Goal: Task Accomplishment & Management: Complete application form

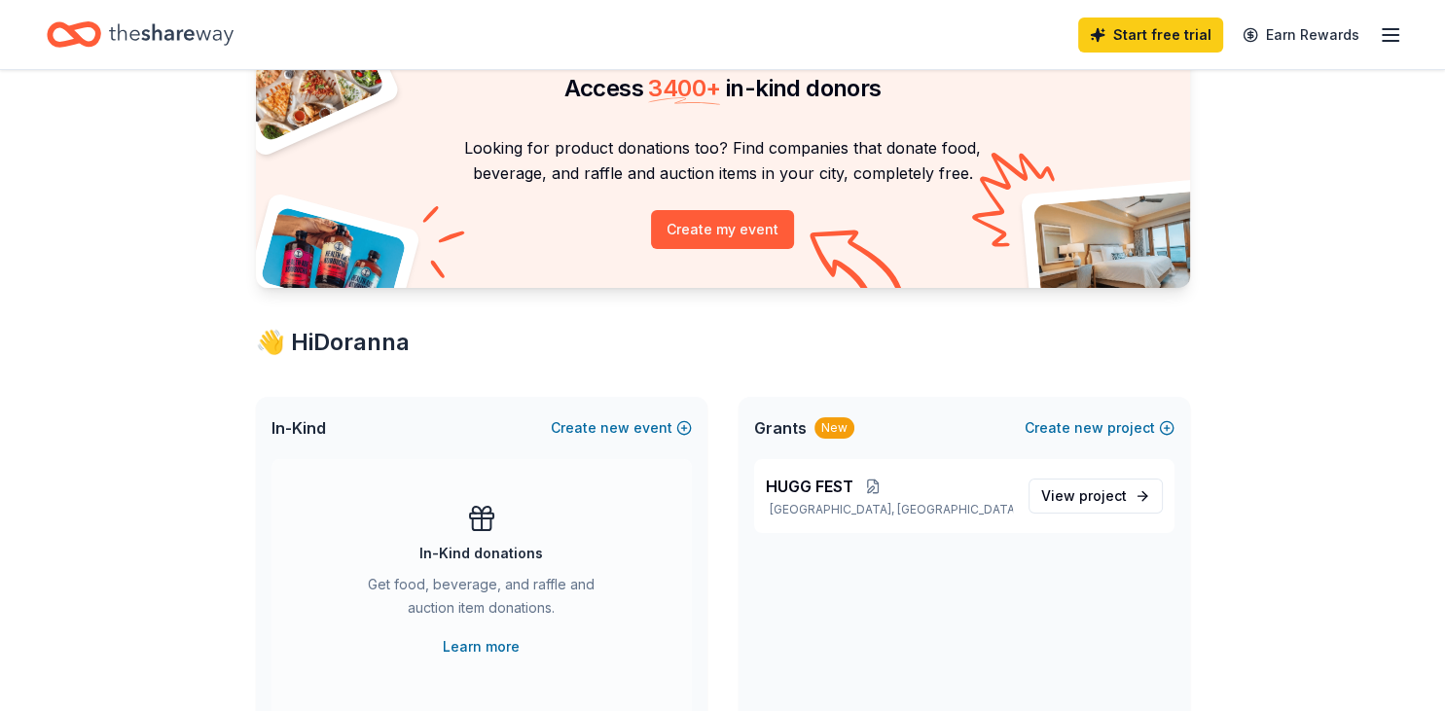
scroll to position [205, 0]
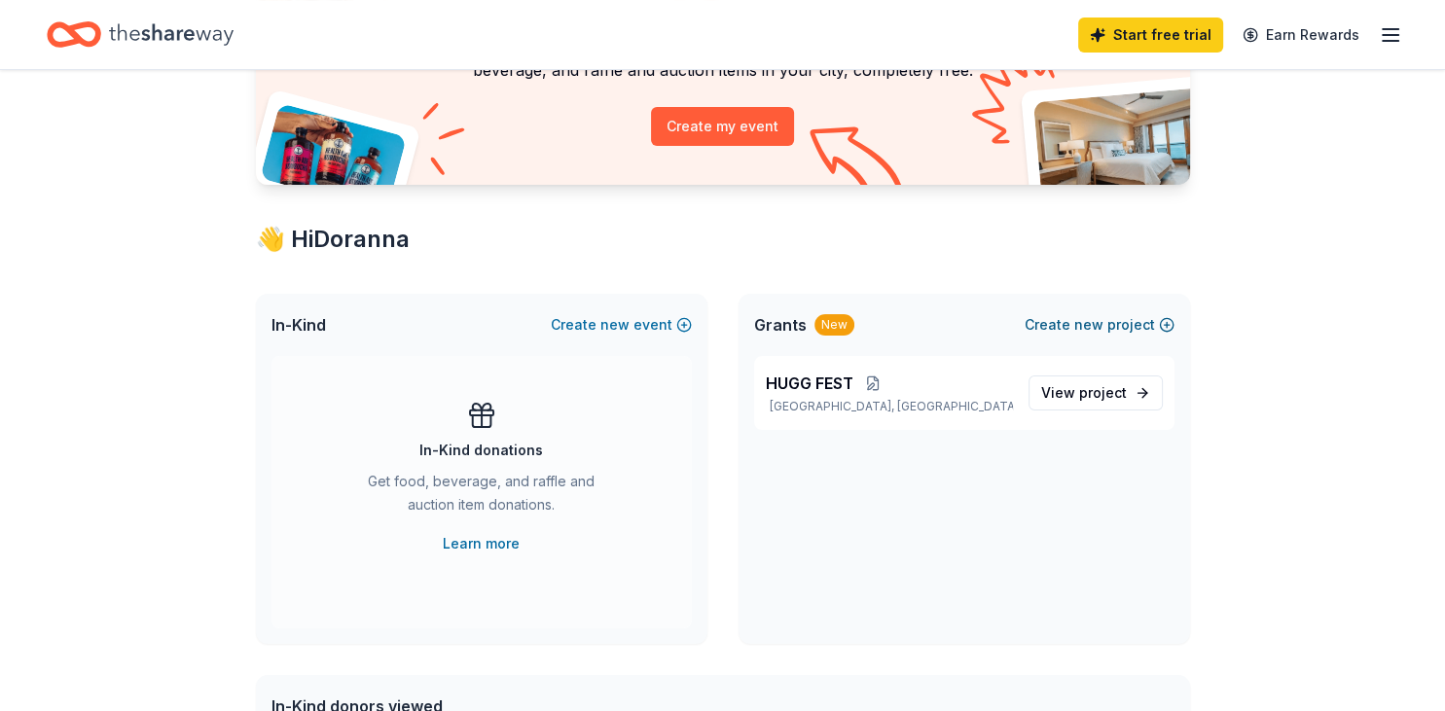
click at [1067, 313] on button "Create new project" at bounding box center [1100, 324] width 150 height 23
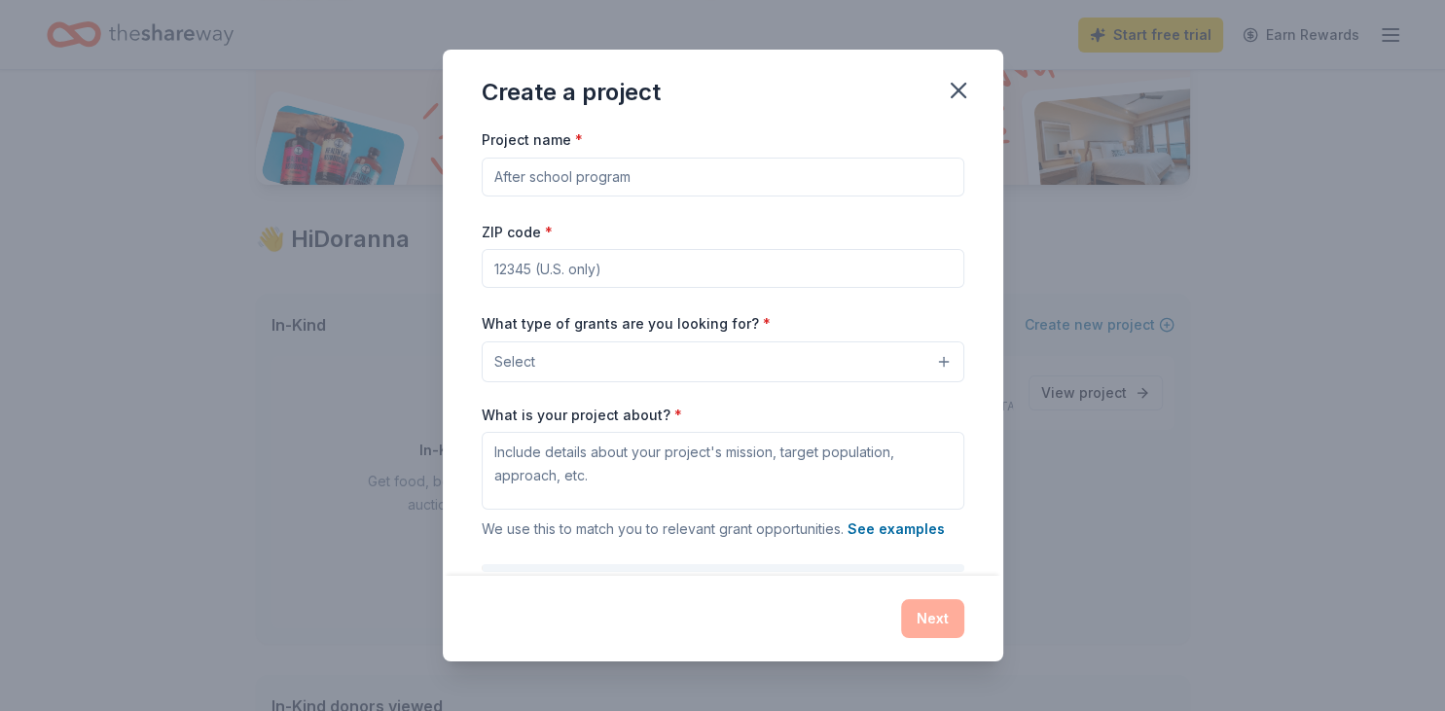
click at [608, 178] on input "Project name *" at bounding box center [723, 177] width 483 height 39
type input "Empowerment Manifest A Deliverance Foundation, Inc."
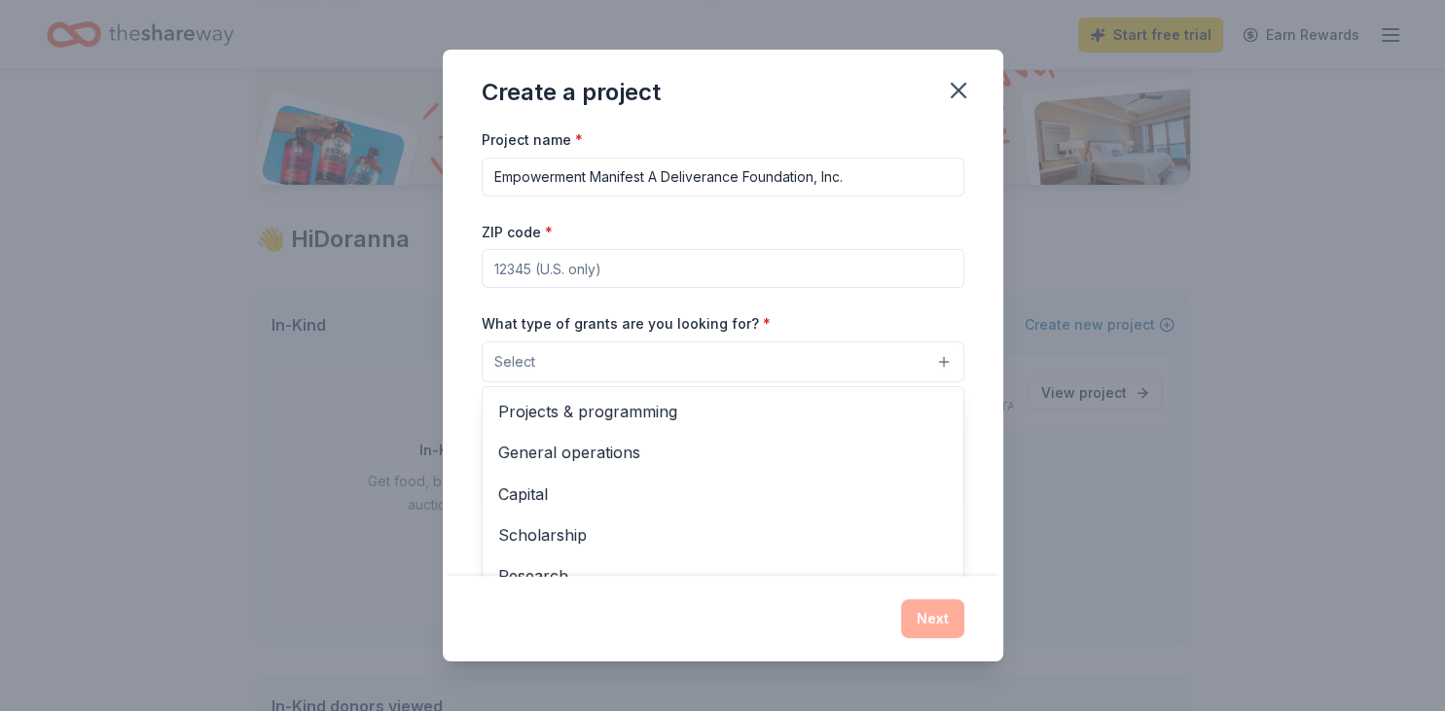
click at [935, 363] on button "Select" at bounding box center [723, 362] width 483 height 41
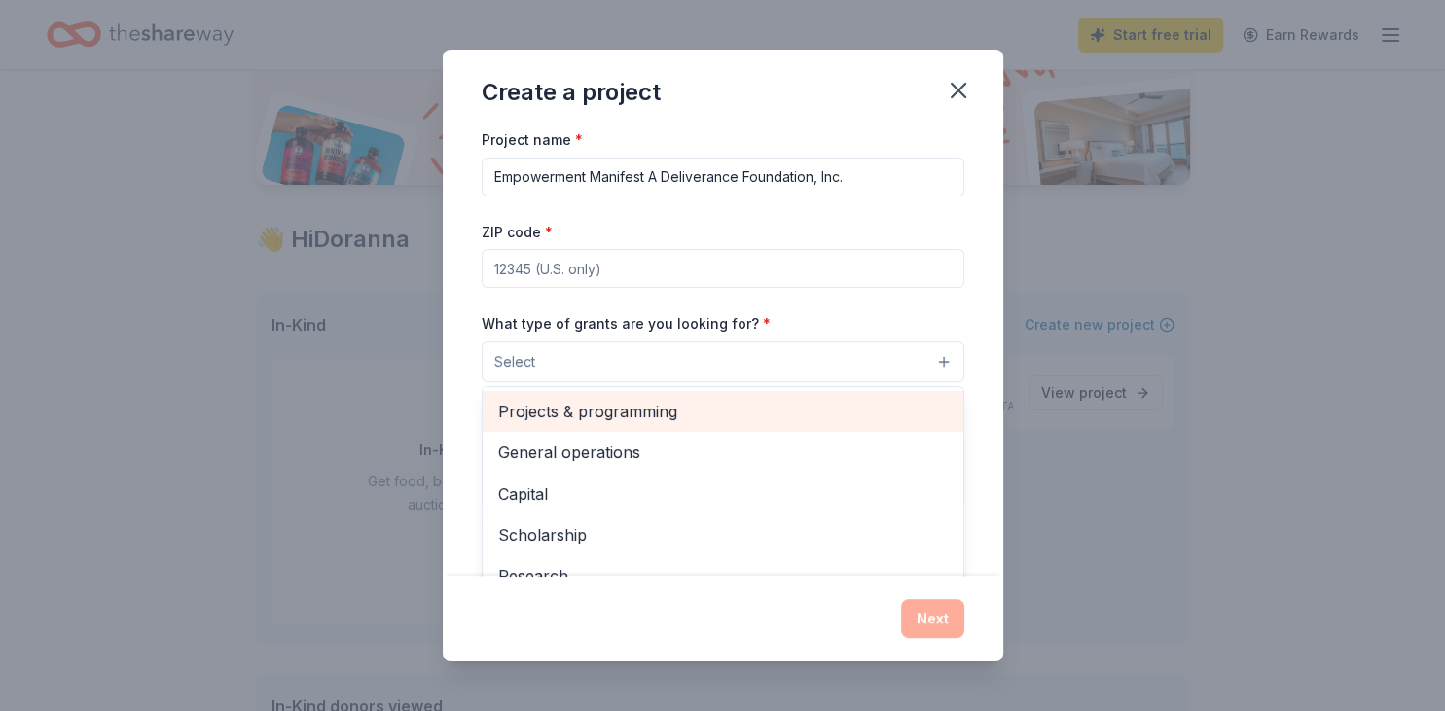
click at [861, 410] on span "Projects & programming" at bounding box center [723, 411] width 450 height 25
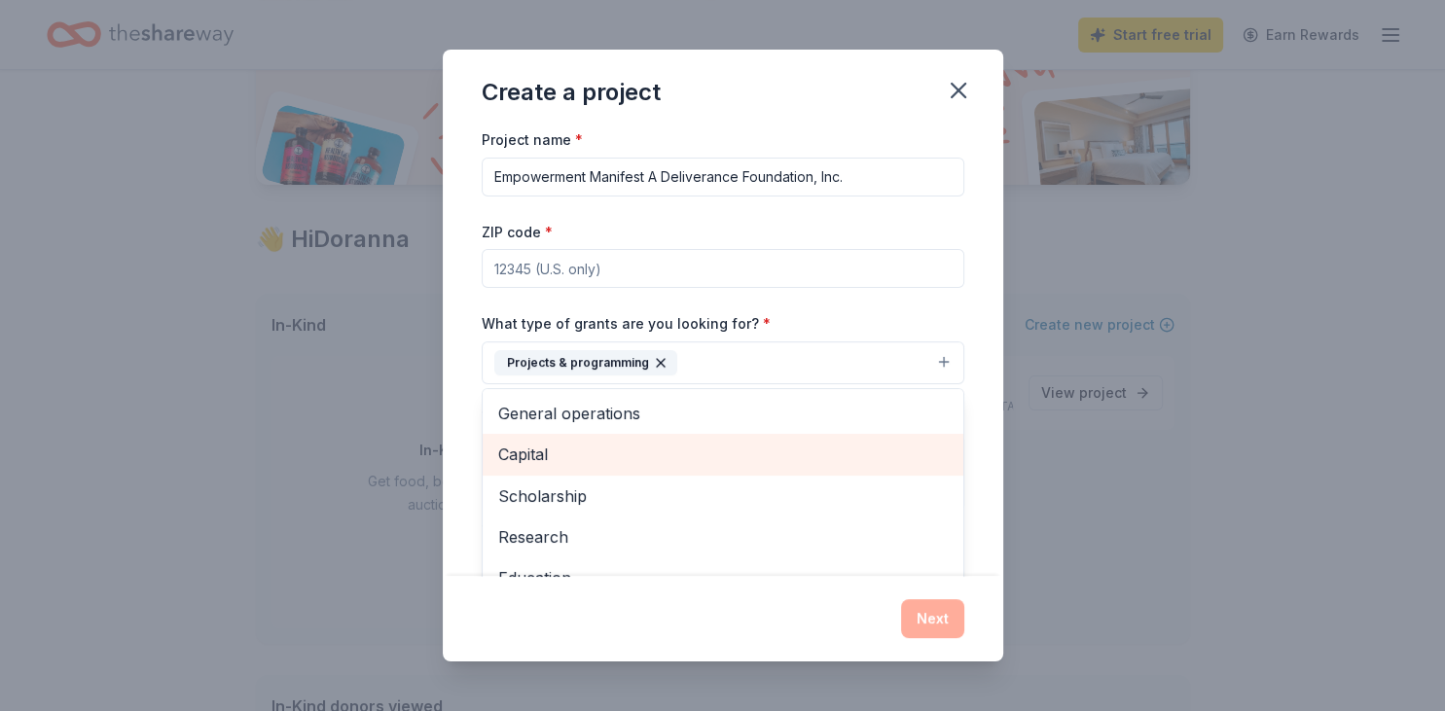
click at [664, 450] on span "Capital" at bounding box center [723, 454] width 450 height 25
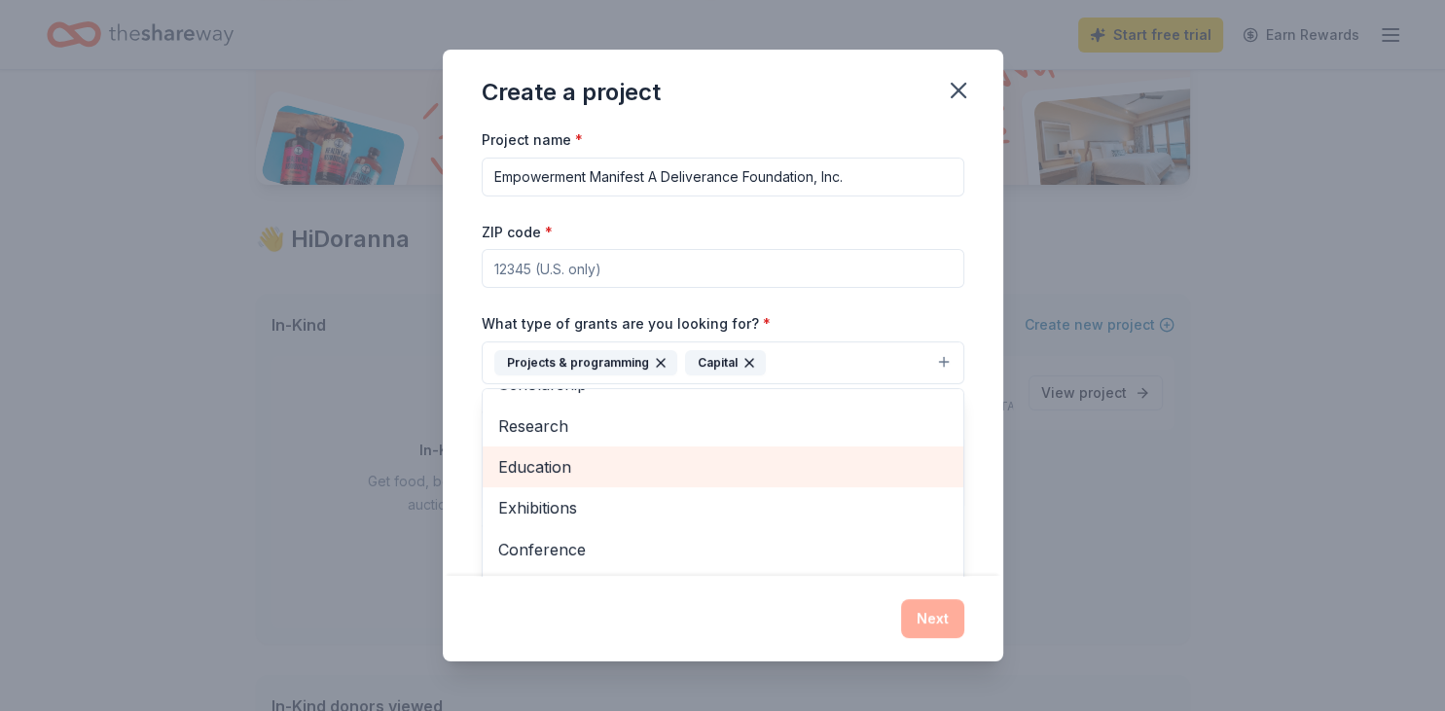
scroll to position [112, 0]
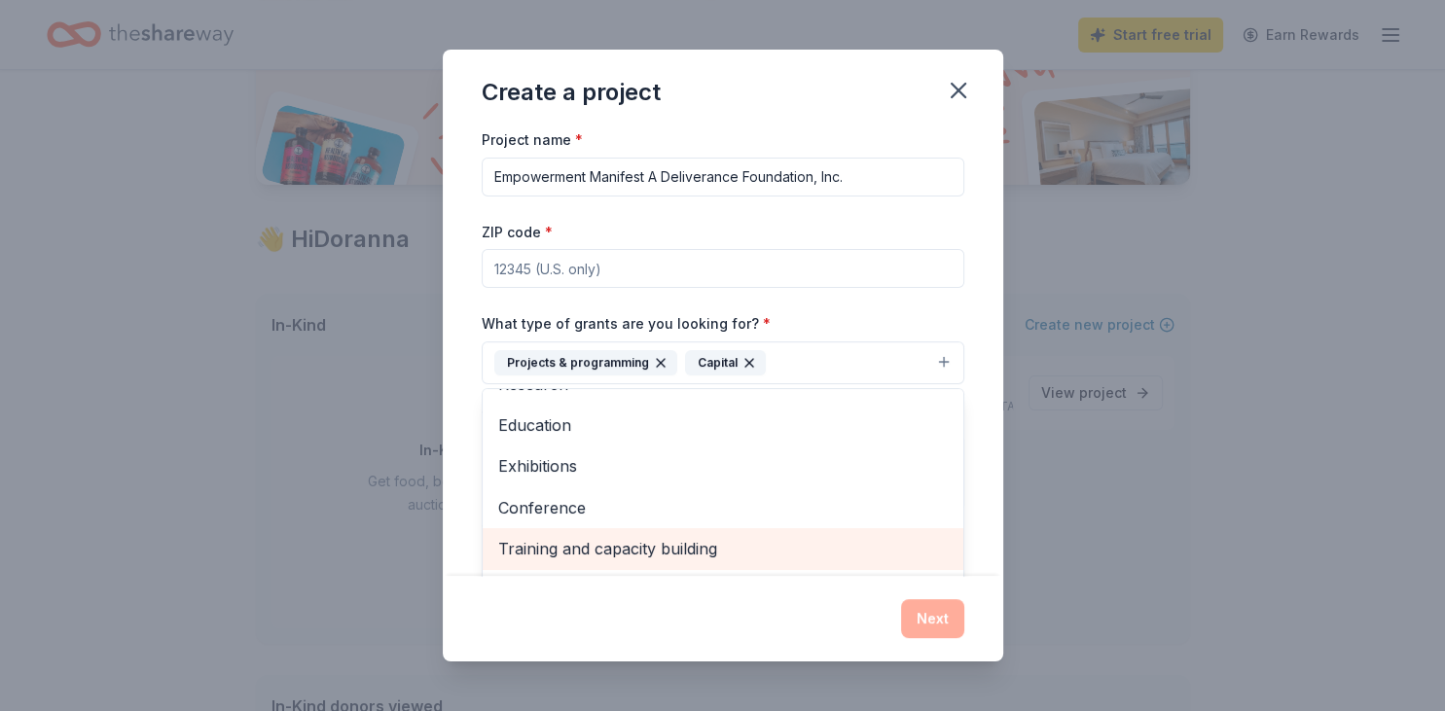
click at [718, 540] on span "Training and capacity building" at bounding box center [723, 548] width 450 height 25
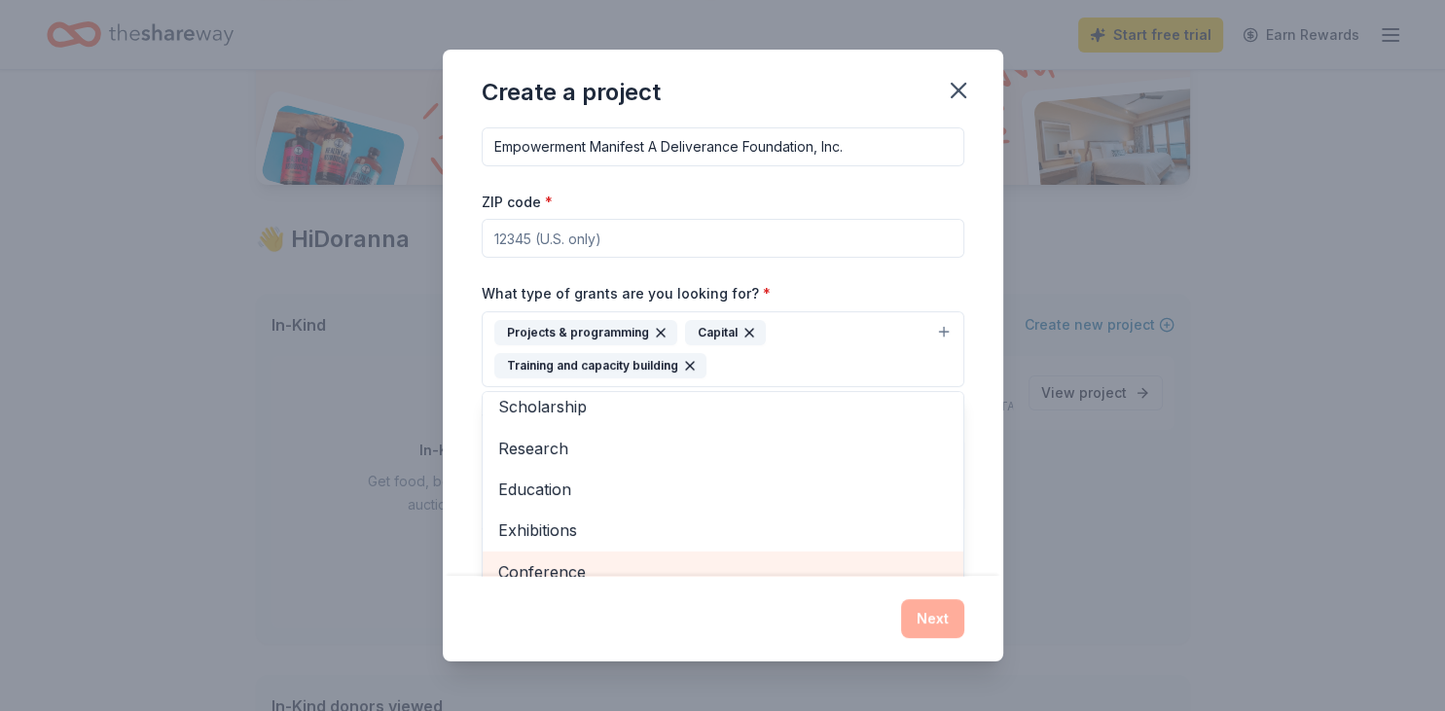
scroll to position [0, 0]
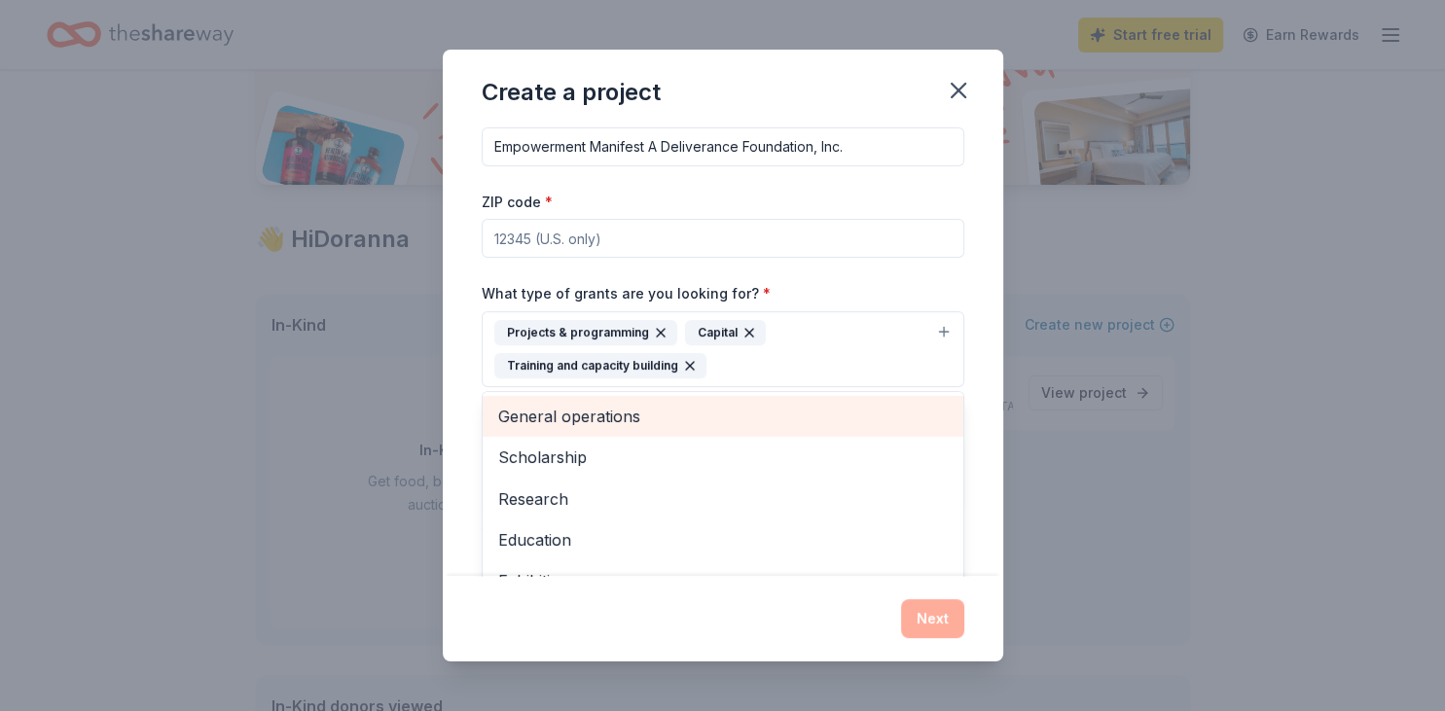
click at [675, 409] on span "General operations" at bounding box center [723, 416] width 450 height 25
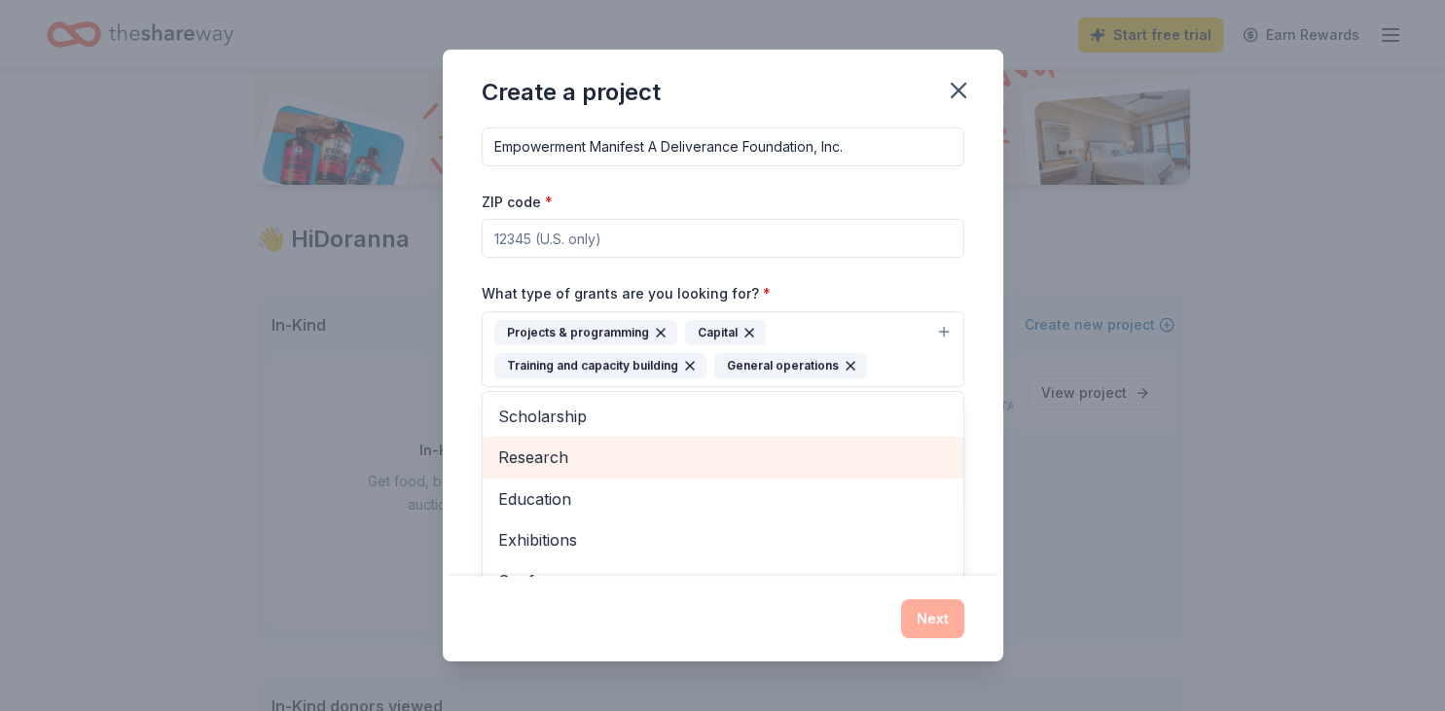
click at [787, 465] on span "Research" at bounding box center [723, 457] width 450 height 25
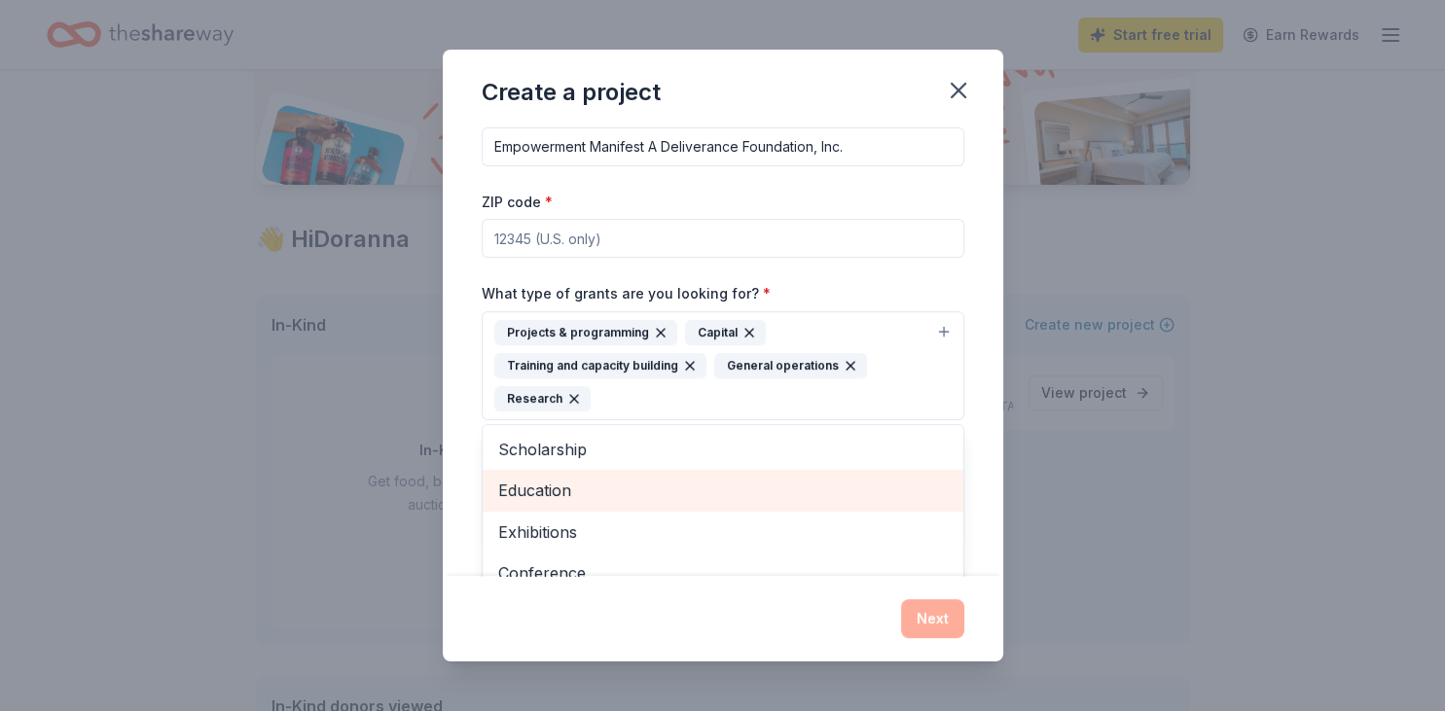
click at [711, 492] on span "Education" at bounding box center [723, 490] width 450 height 25
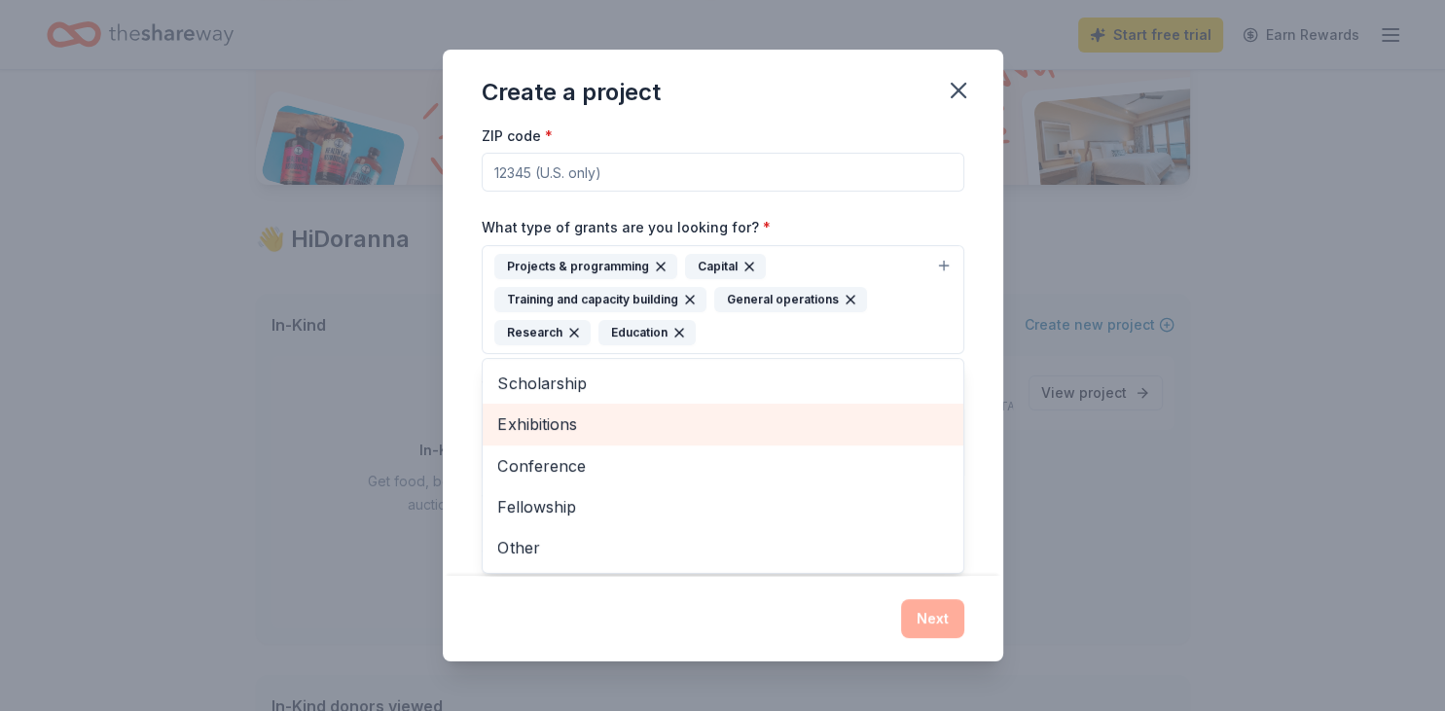
scroll to position [142, 0]
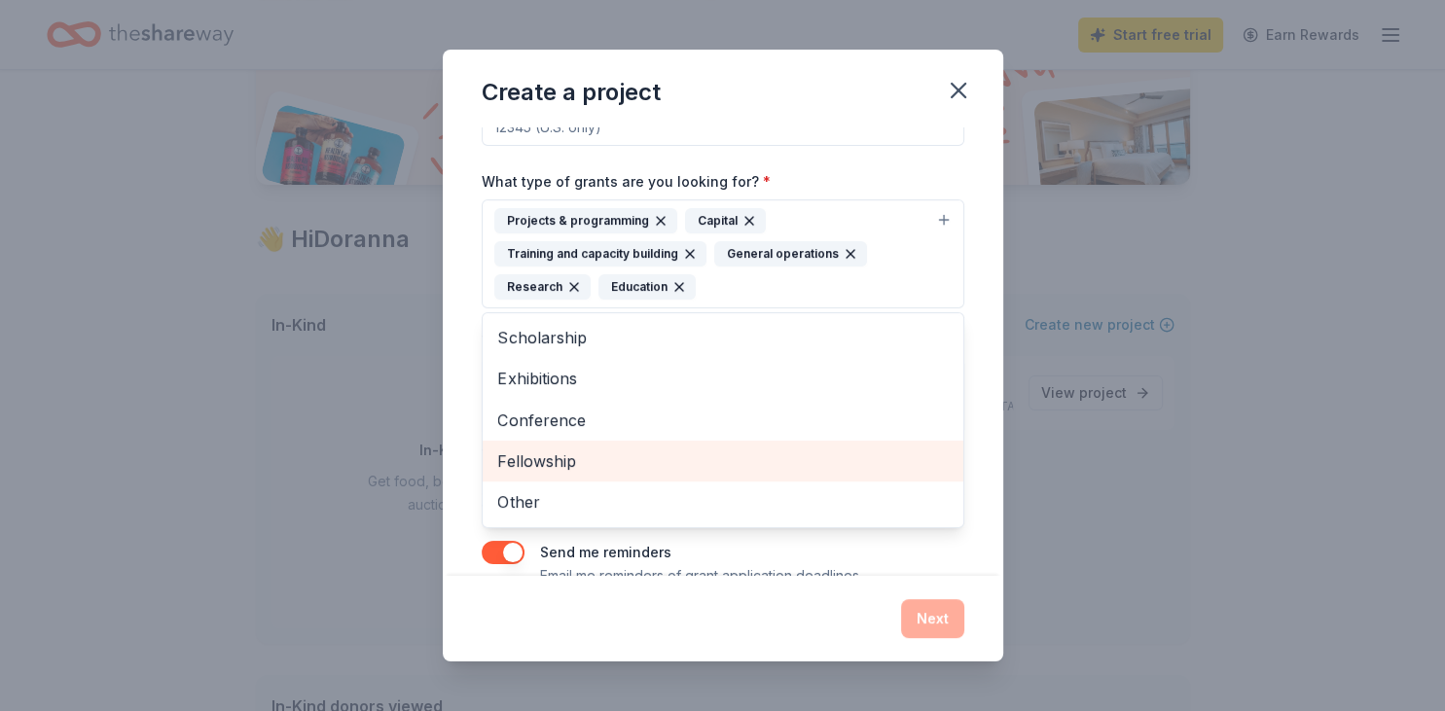
click at [767, 453] on span "Fellowship" at bounding box center [723, 461] width 450 height 25
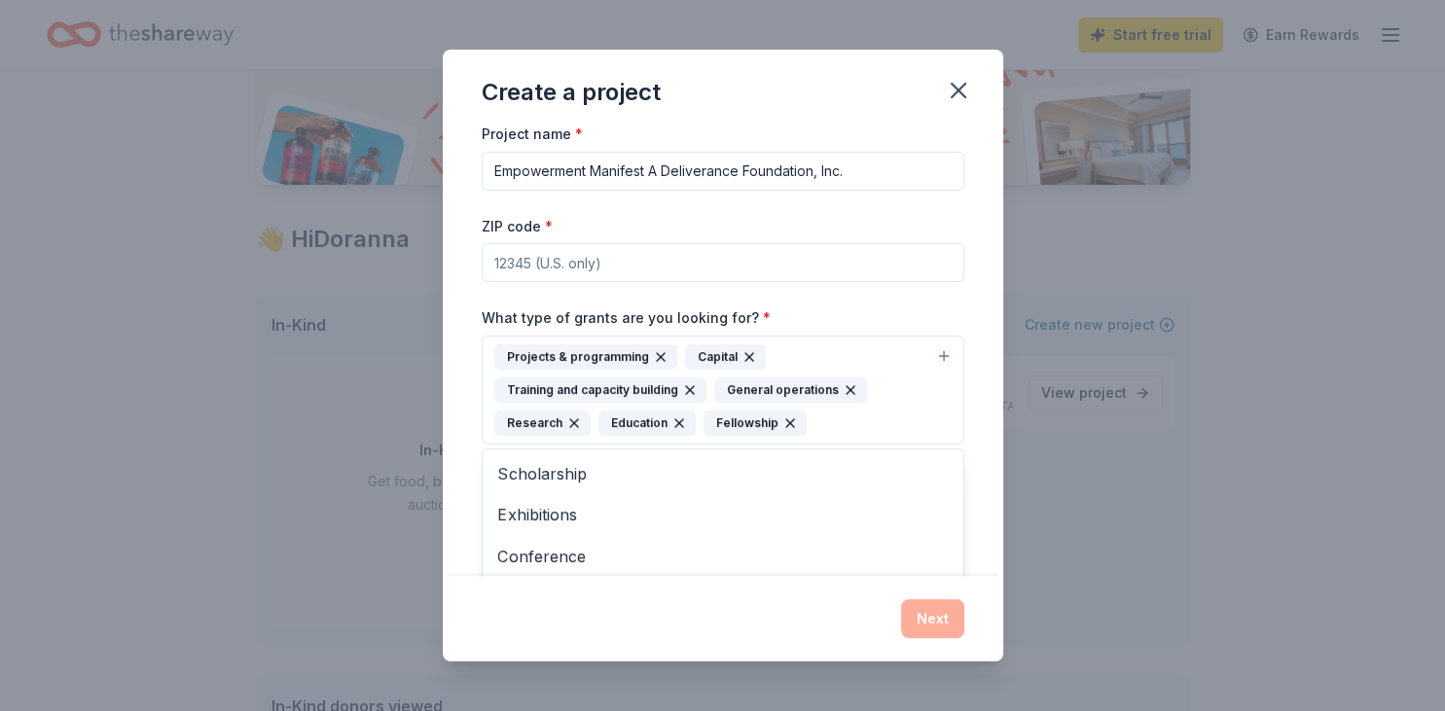
scroll to position [0, 0]
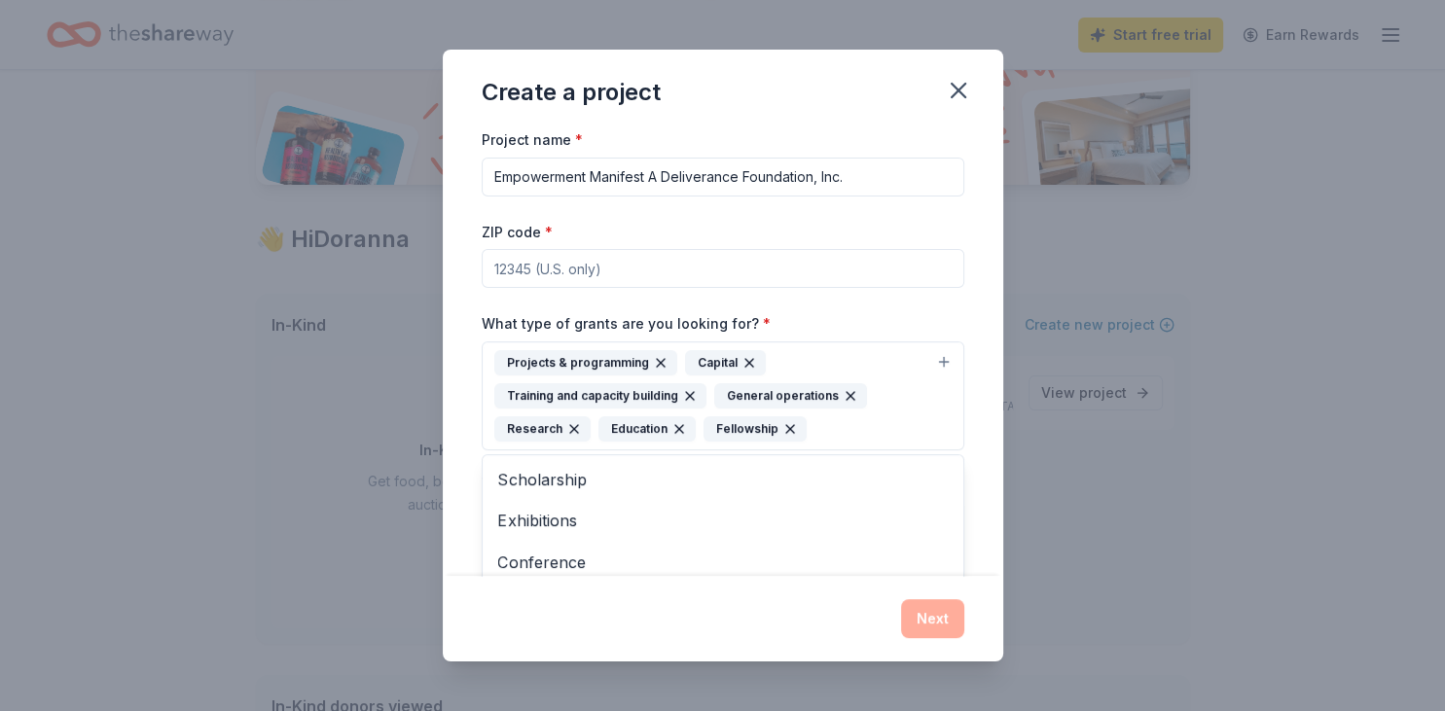
click at [637, 268] on div "Project name * Empowerment Manifest A Deliverance Foundation, Inc. ZIP code * W…" at bounding box center [723, 428] width 483 height 602
click at [592, 270] on input "ZIP code *" at bounding box center [723, 268] width 483 height 39
type input "31523"
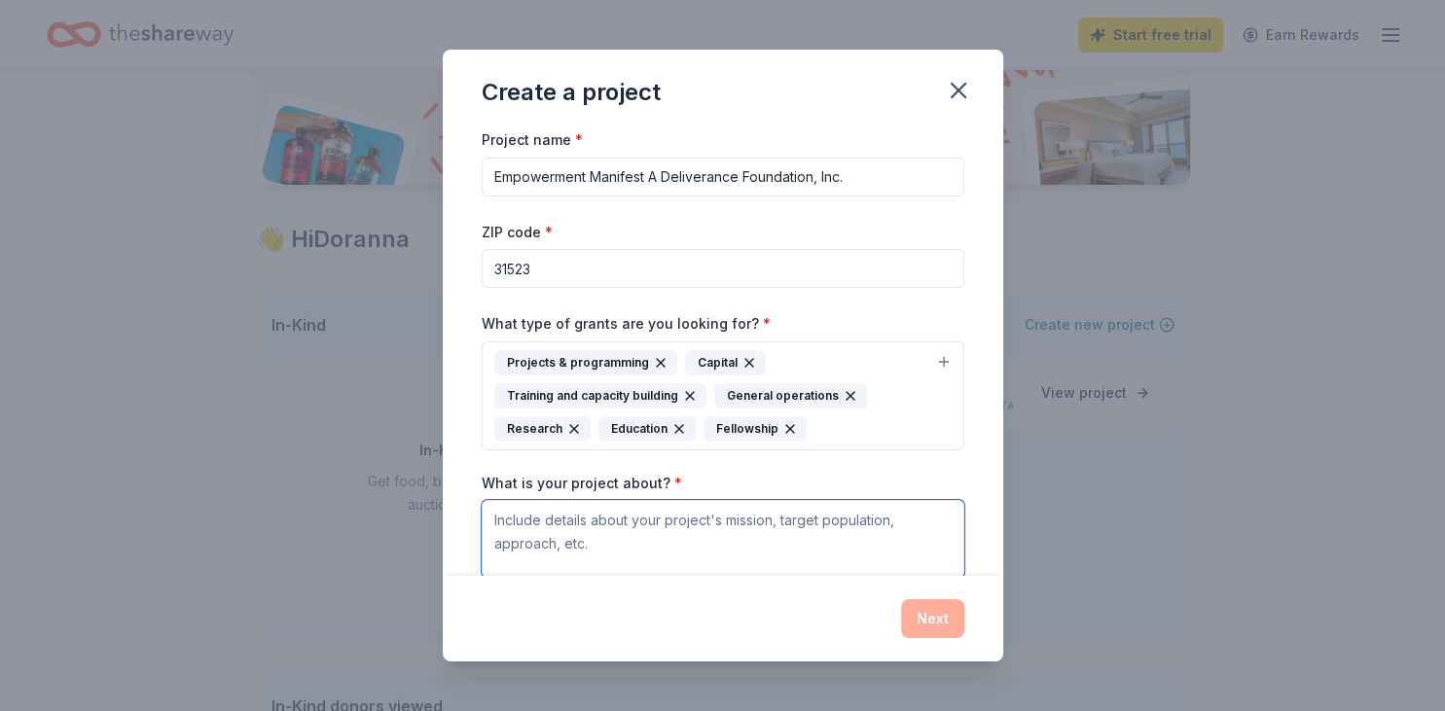
click at [703, 523] on textarea "What is your project about? *" at bounding box center [723, 539] width 483 height 78
type textarea "Mission"
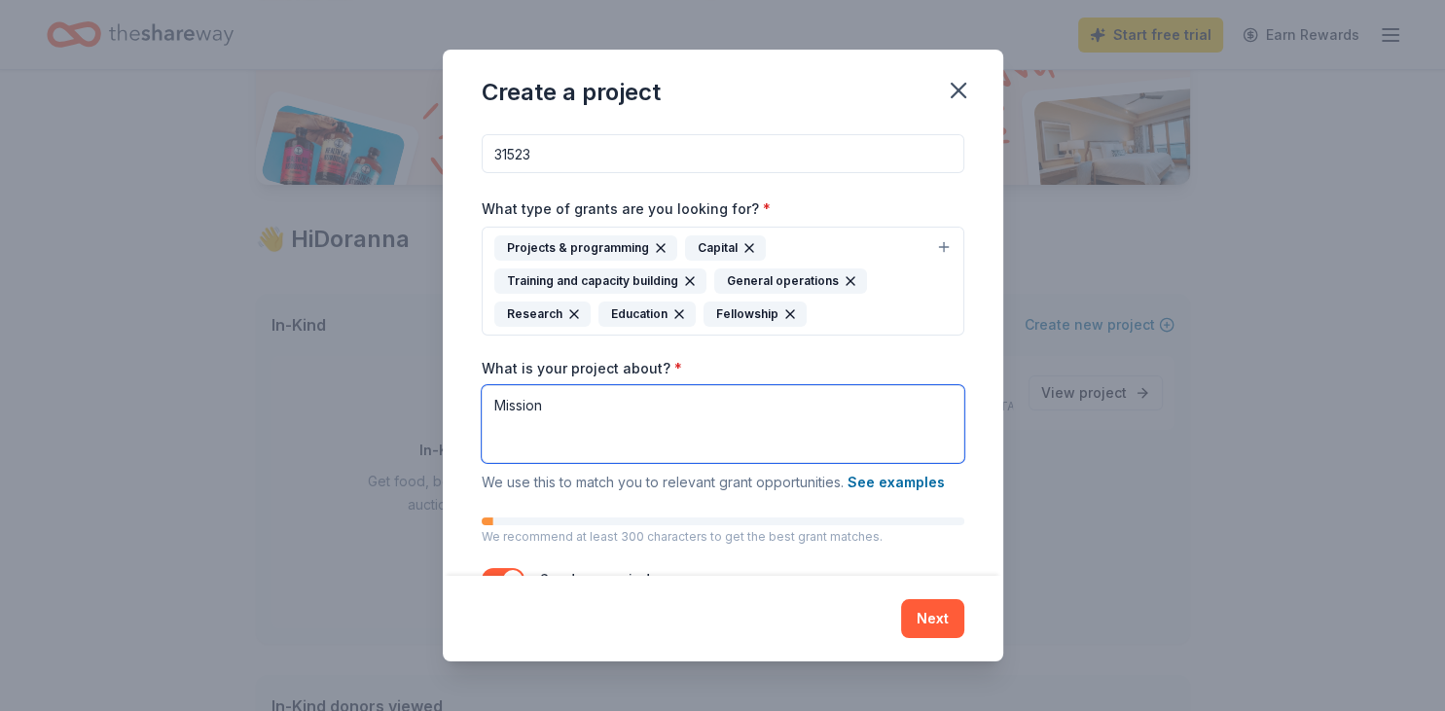
scroll to position [182, 0]
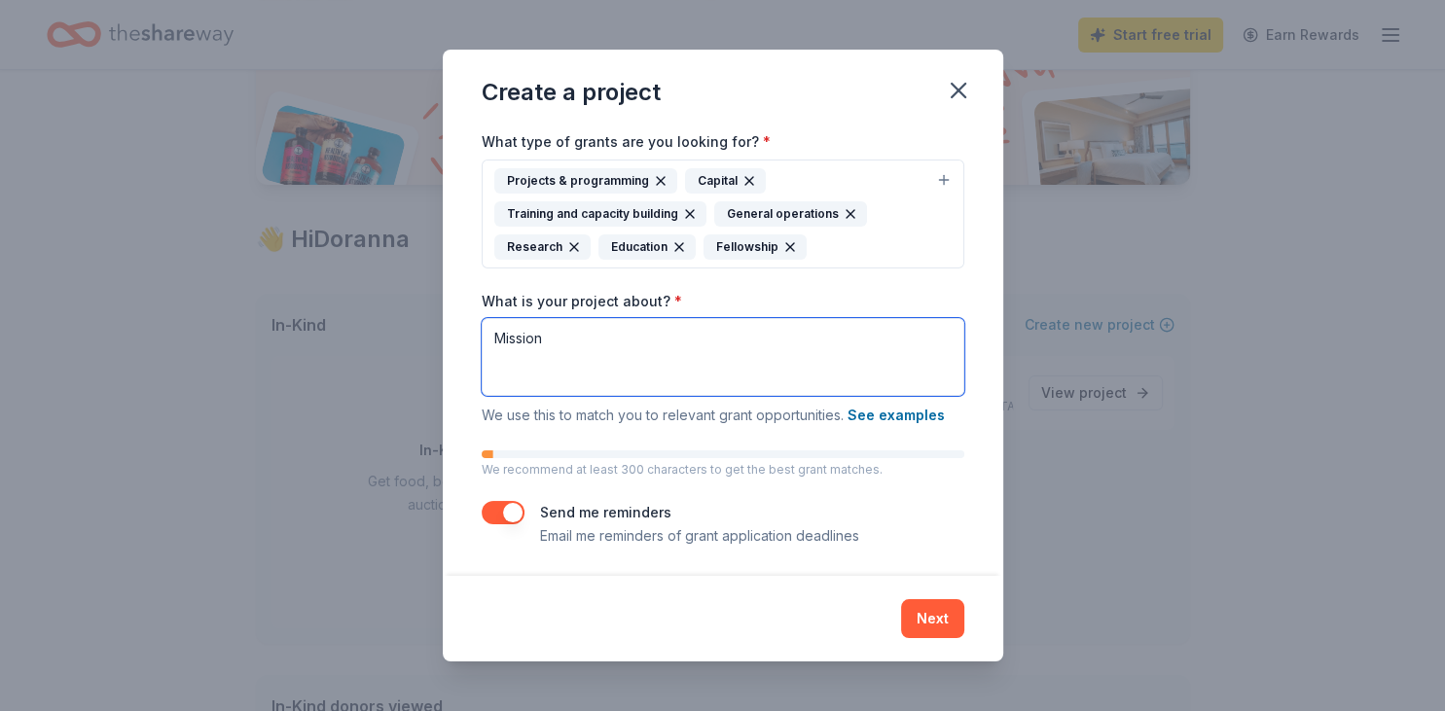
drag, startPoint x: 613, startPoint y: 344, endPoint x: 488, endPoint y: 328, distance: 126.6
click at [488, 328] on textarea "Mission" at bounding box center [723, 357] width 483 height 78
paste textarea "The mission of the MAD foundation is to connect people from different backgroun…"
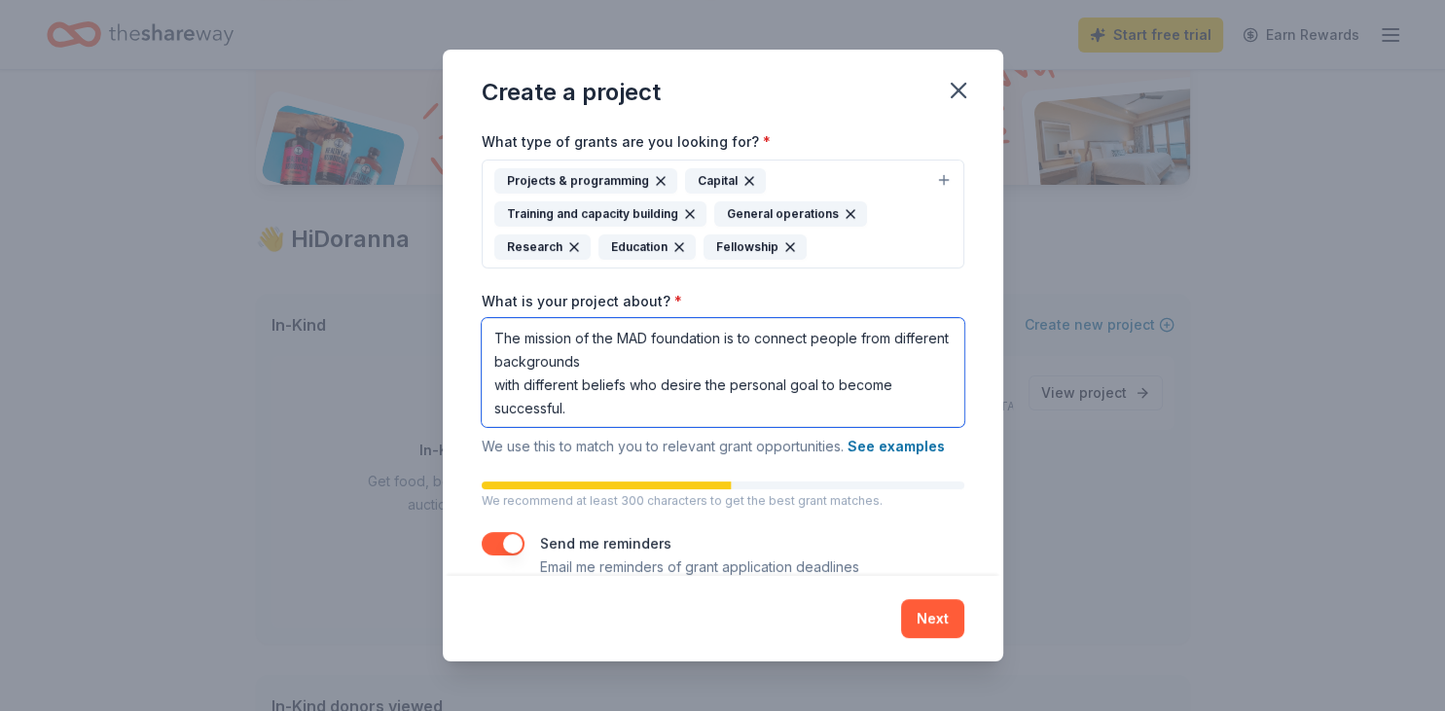
click at [628, 360] on textarea "The mission of the MAD foundation is to connect people from different backgroun…" at bounding box center [723, 372] width 483 height 109
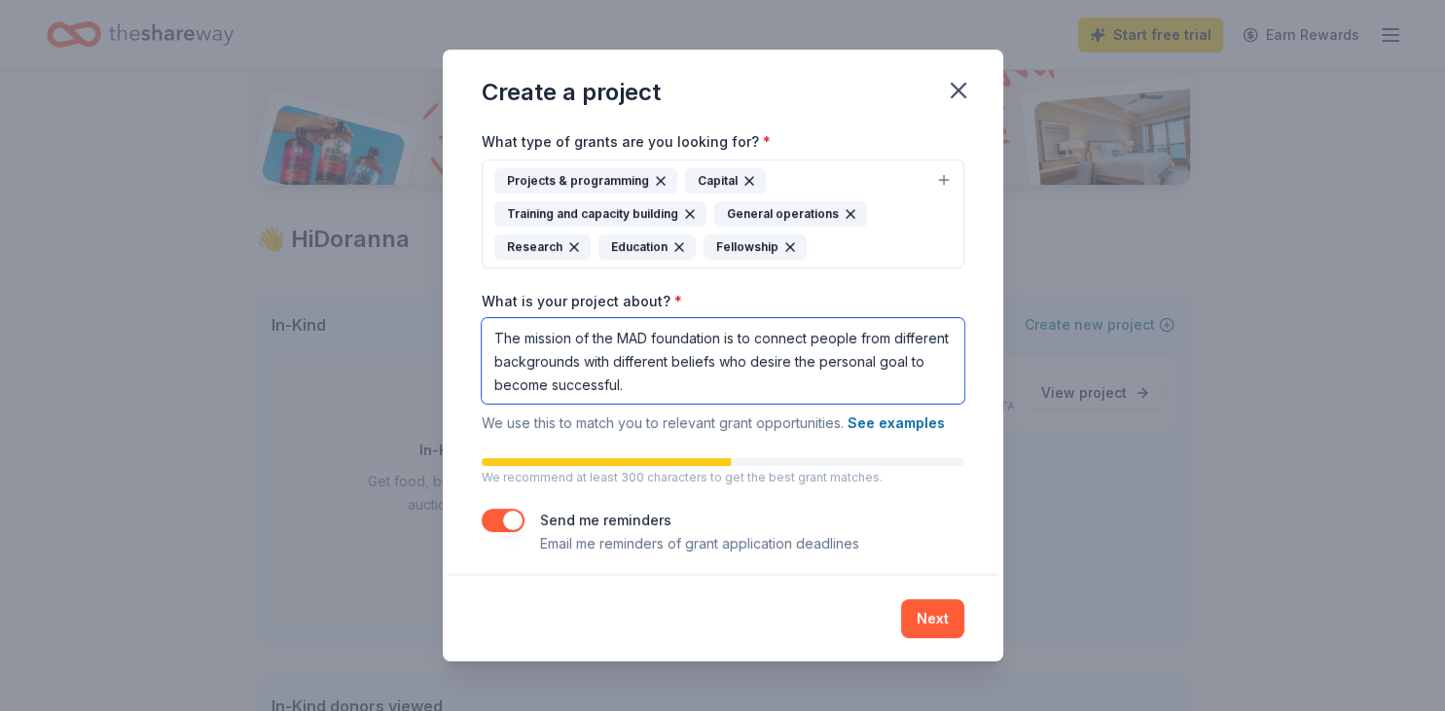
click at [671, 395] on textarea "The mission of the MAD foundation is to connect people from different backgroun…" at bounding box center [723, 361] width 483 height 86
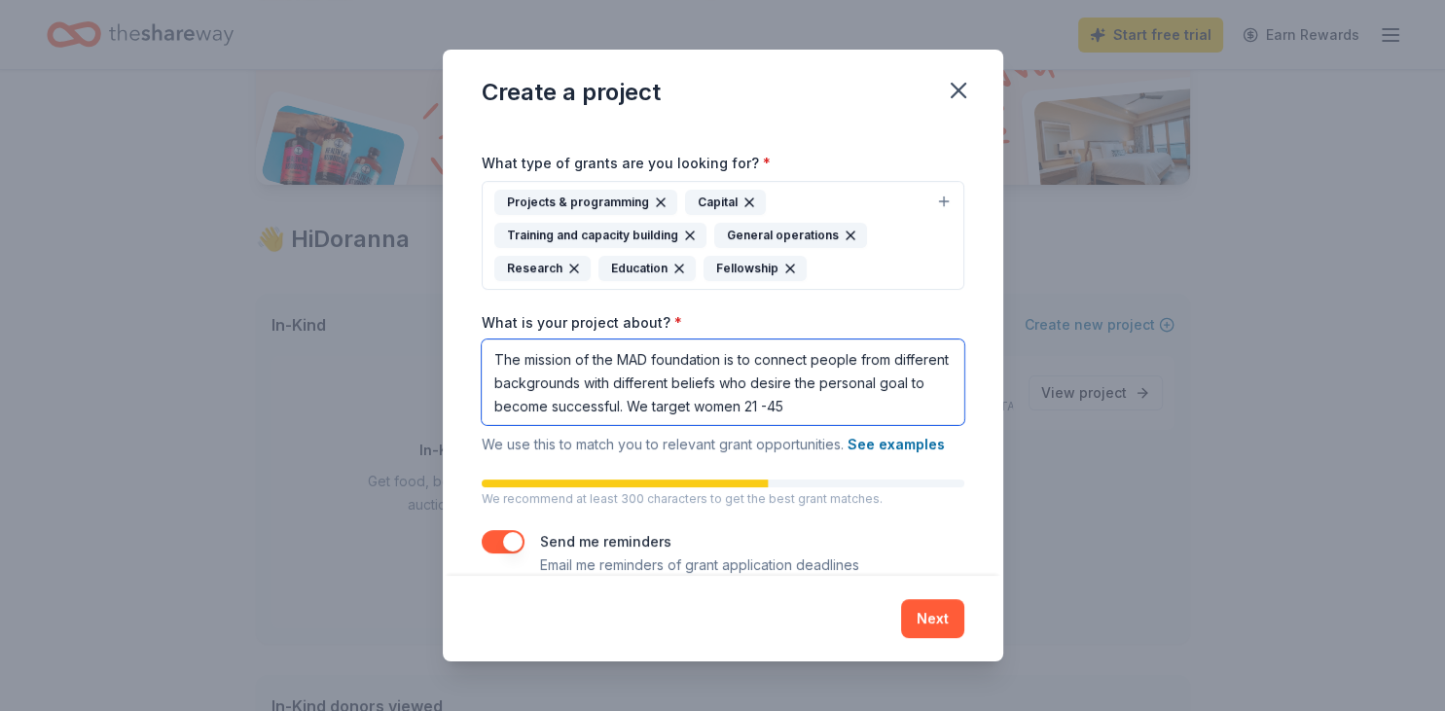
scroll to position [190, 0]
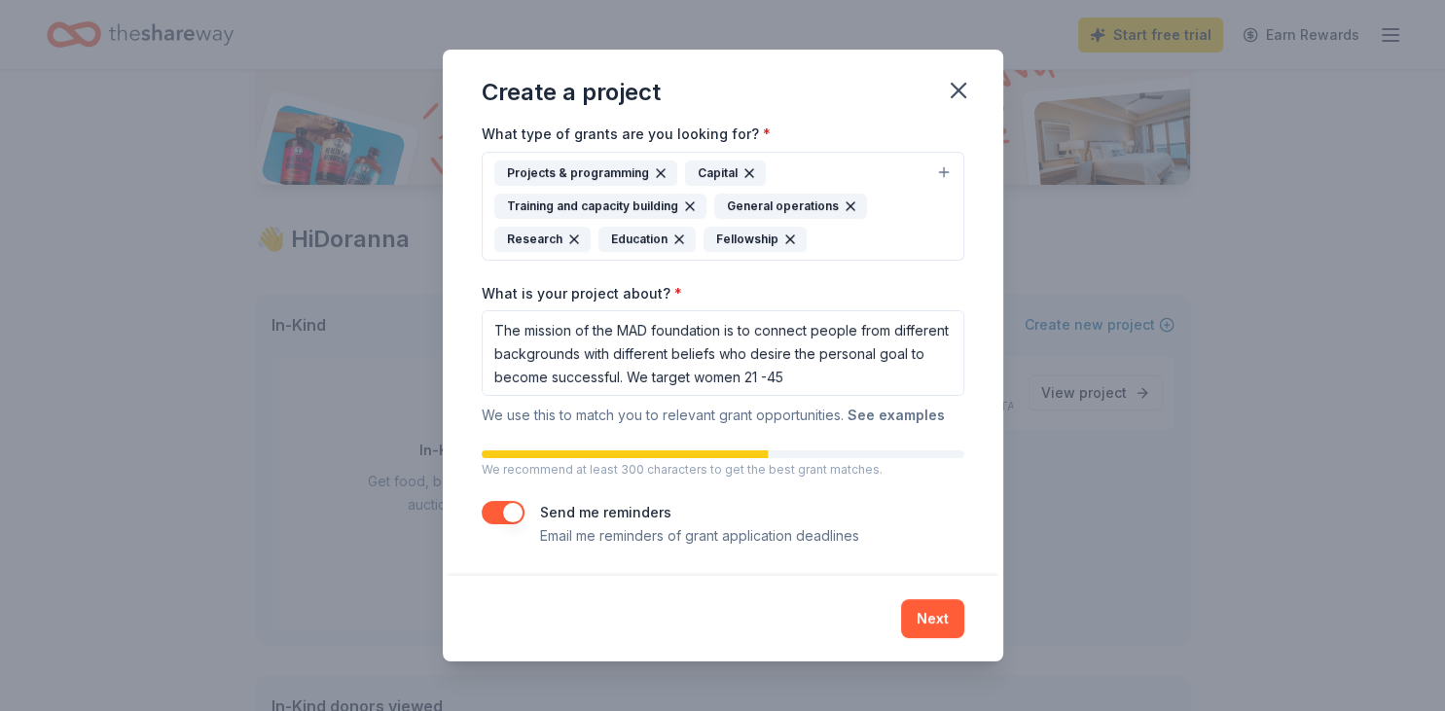
click at [869, 417] on button "See examples" at bounding box center [896, 415] width 97 height 23
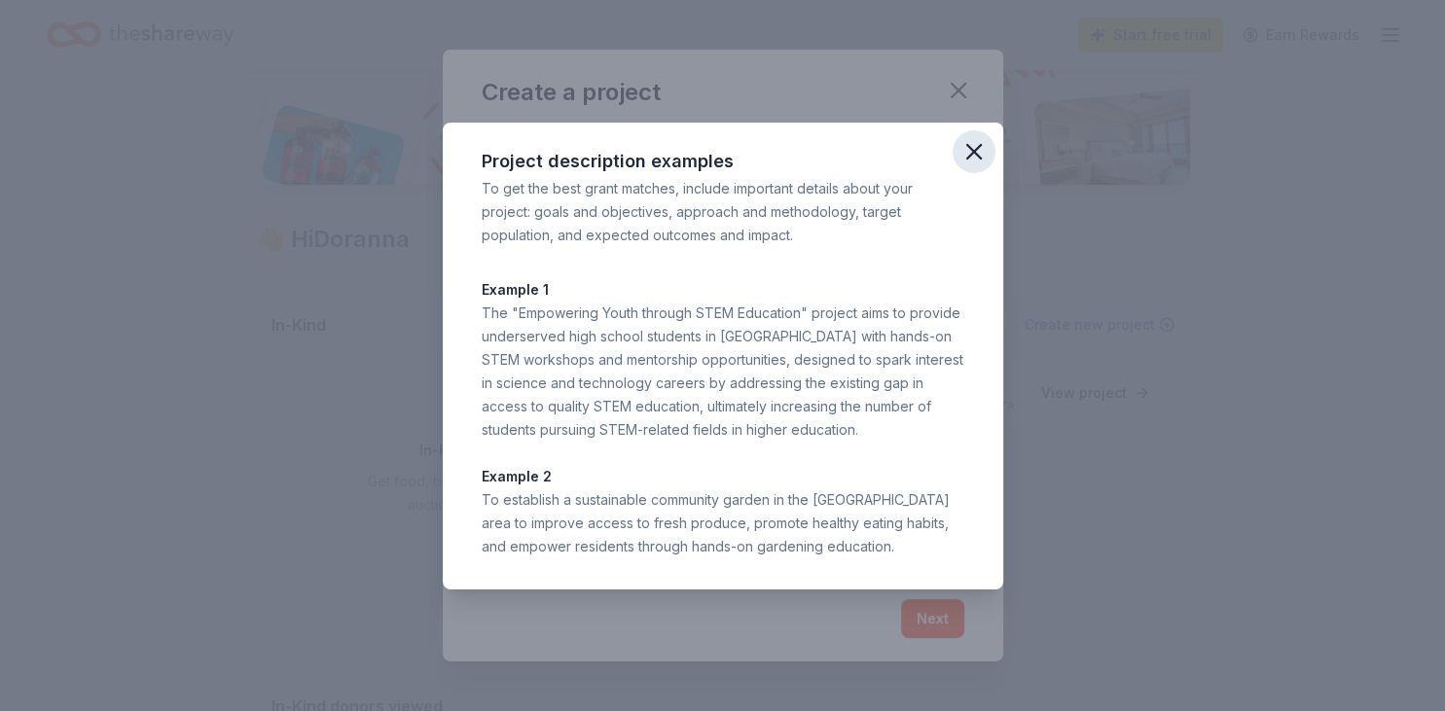
click at [969, 150] on icon "button" at bounding box center [973, 151] width 27 height 27
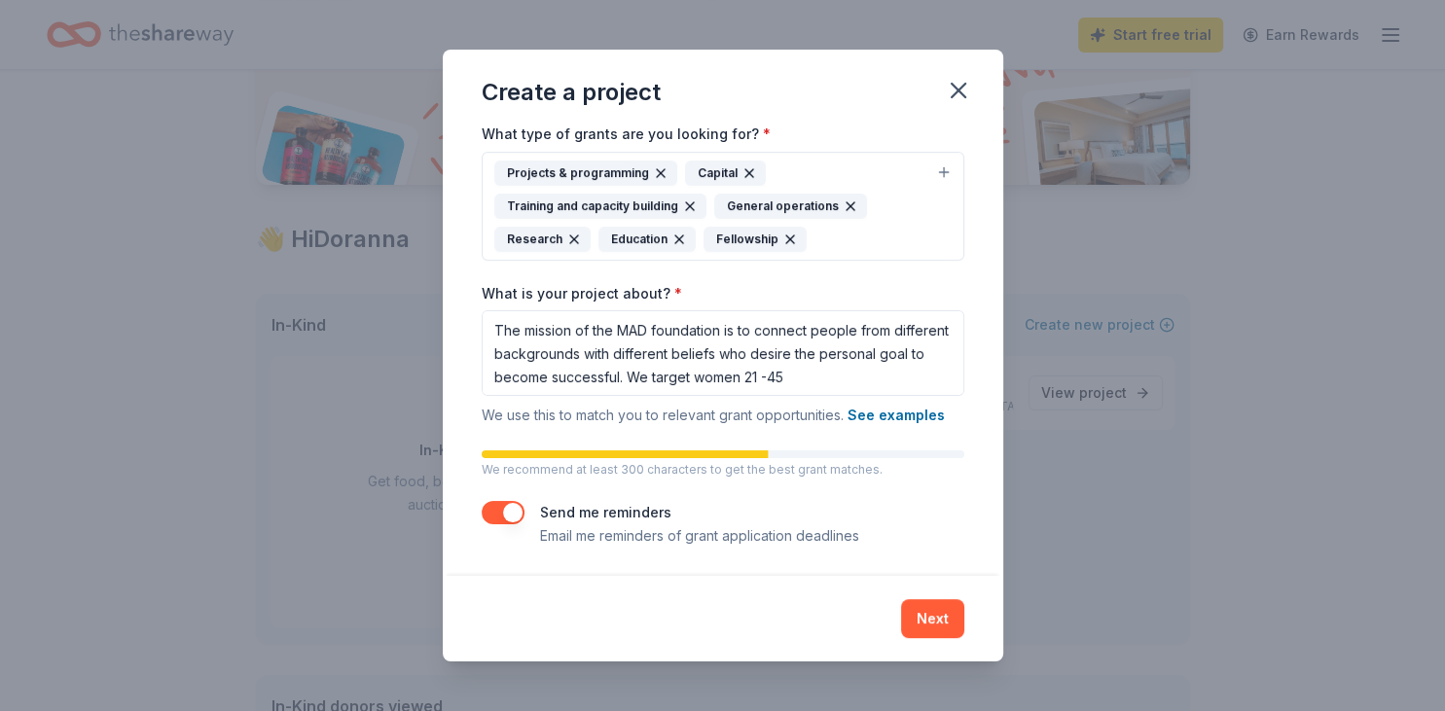
scroll to position [2, 0]
click at [626, 376] on textarea "The mission of the MAD foundation is to connect people from different backgroun…" at bounding box center [723, 353] width 483 height 86
click at [489, 328] on textarea "The mission of the MAD foundation is to connect people from different backgroun…" at bounding box center [723, 353] width 483 height 86
paste textarea "MAD “Manifest A Deliverance”"
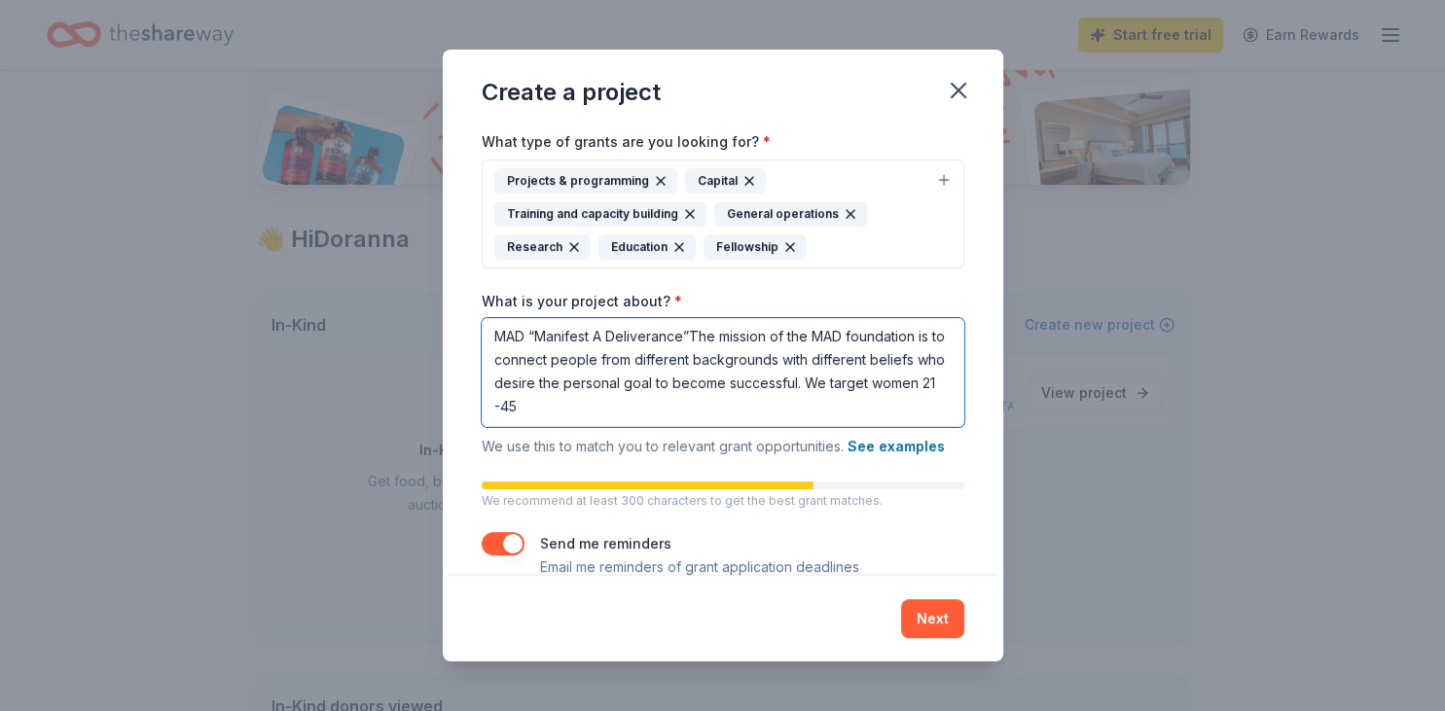
scroll to position [0, 0]
click at [690, 340] on textarea "MAD “Manifest A Deliverance”The mission of the MAD foundation is to connect peo…" at bounding box center [723, 372] width 483 height 109
click at [570, 410] on textarea "MAD “Manifest A Deliverance” The mission of the MAD foundation is to connect pe…" at bounding box center [723, 372] width 483 height 109
paste textarea "Designing a personal plan for success in a relaxed healthy environment that rel…"
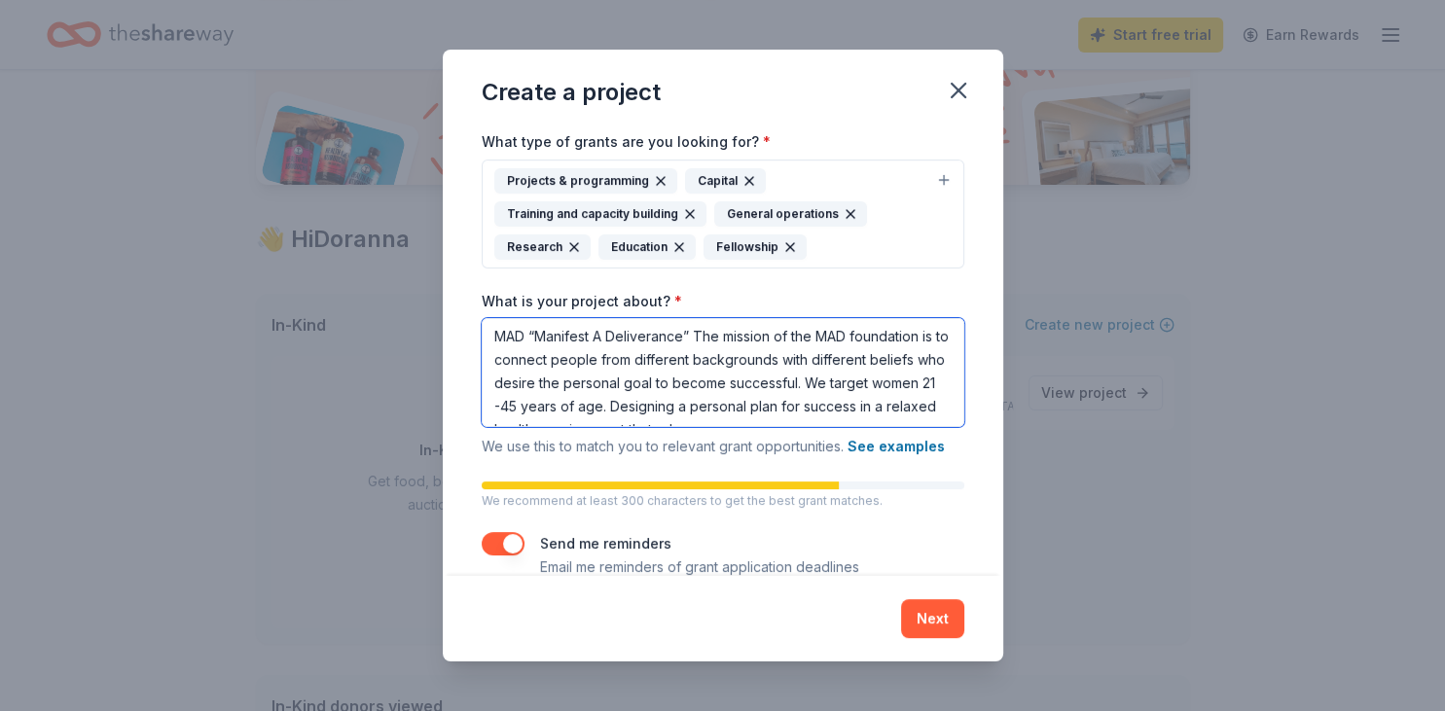
scroll to position [88, 0]
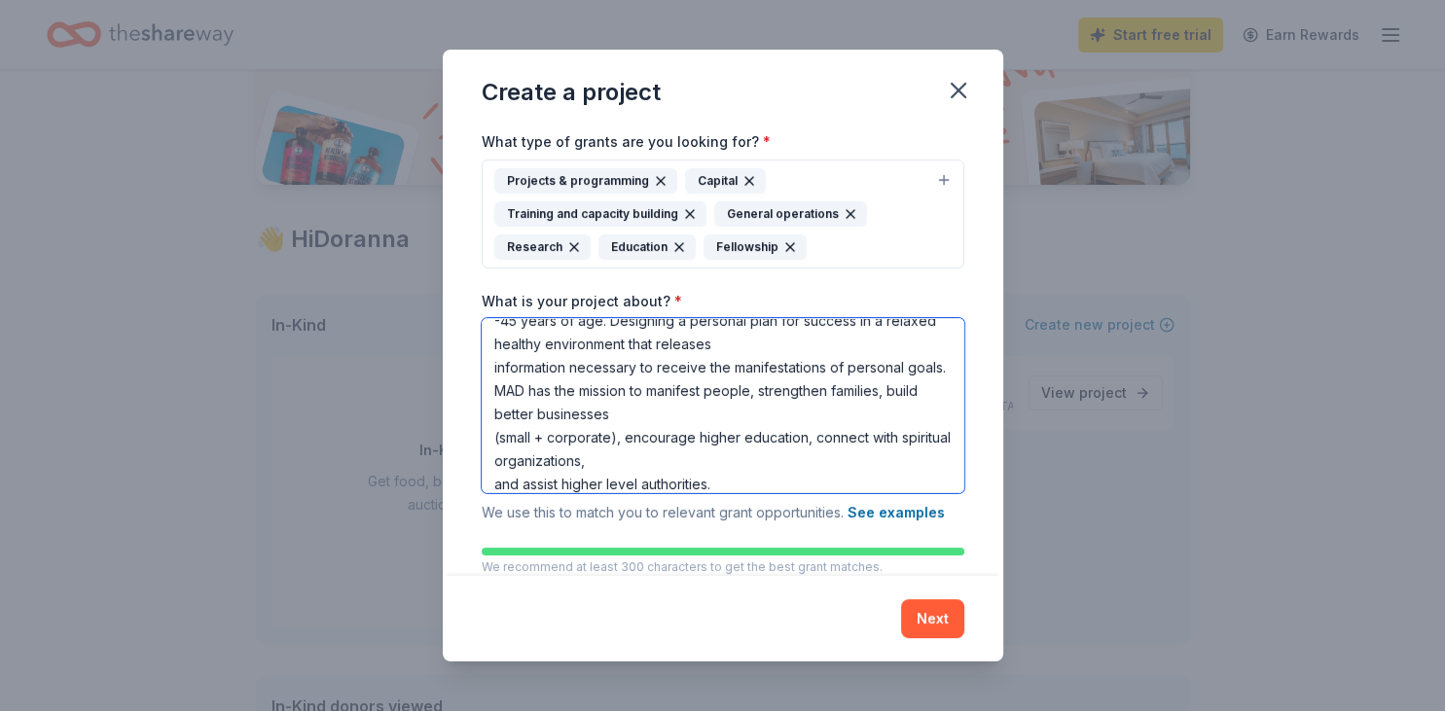
click at [705, 406] on textarea "MAD “Manifest A Deliverance” The mission of the MAD foundation is to connect pe…" at bounding box center [723, 405] width 483 height 175
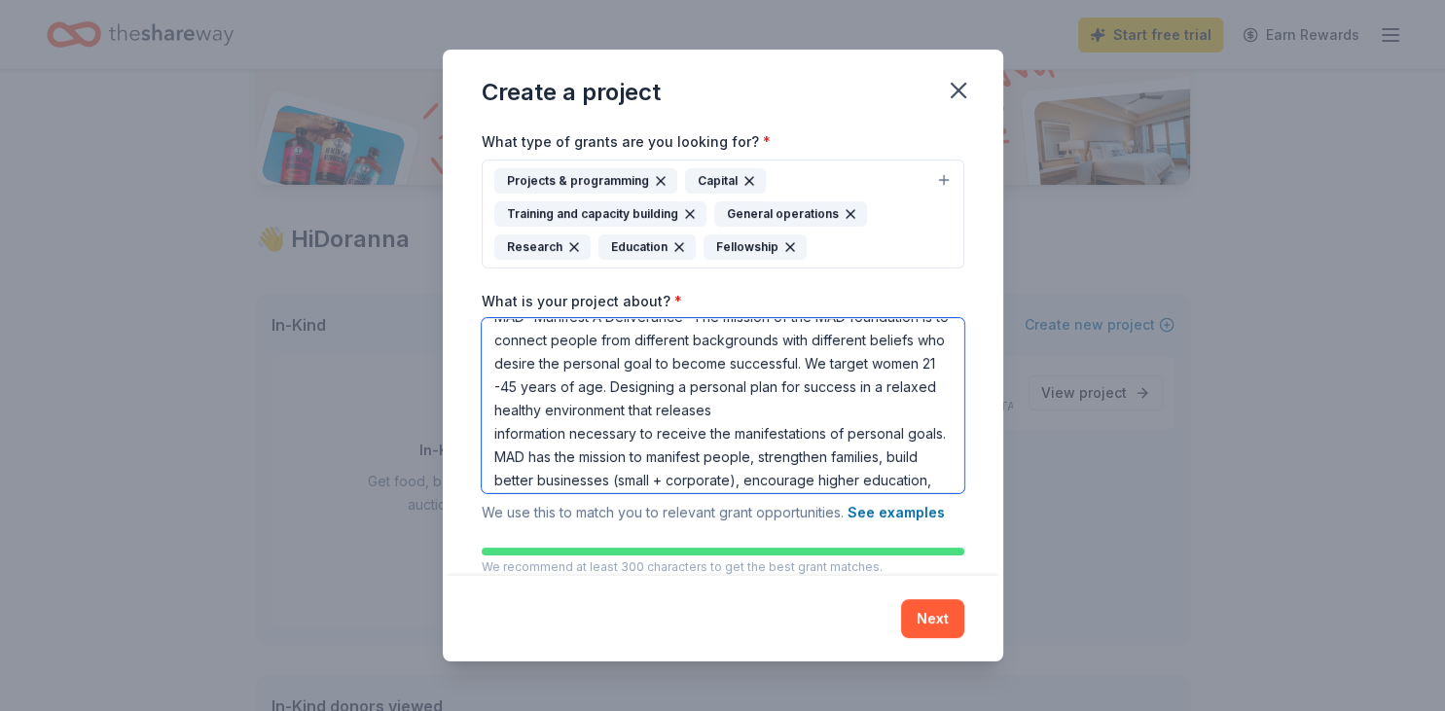
scroll to position [0, 0]
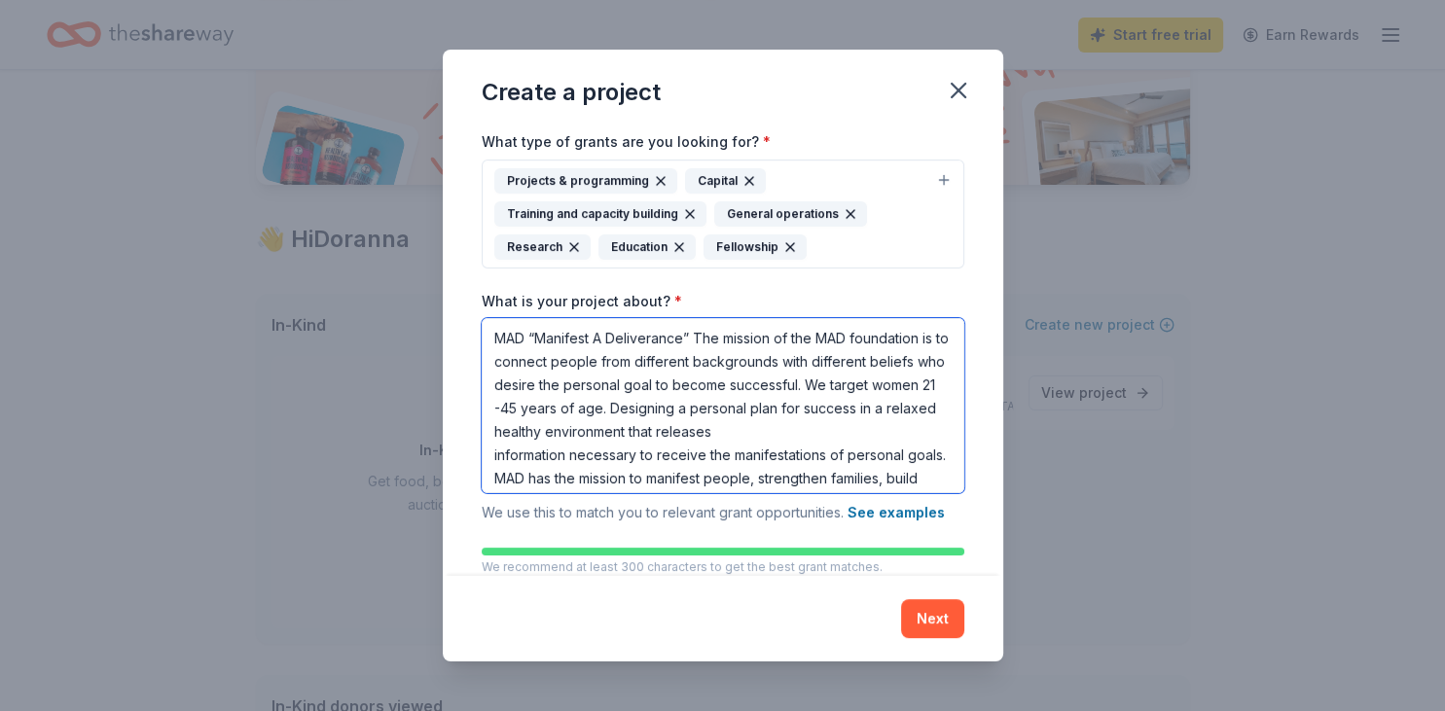
click at [785, 430] on textarea "MAD “Manifest A Deliverance” The mission of the MAD foundation is to connect pe…" at bounding box center [723, 405] width 483 height 175
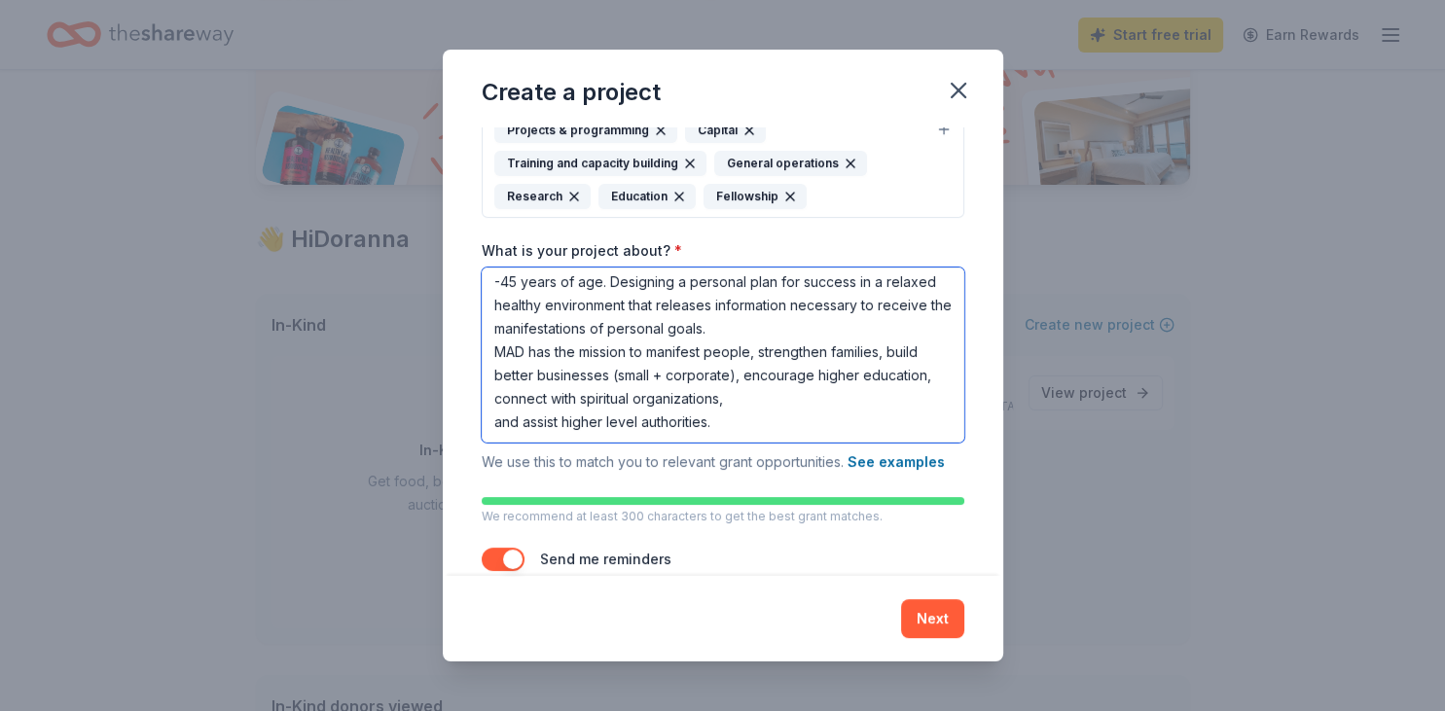
scroll to position [279, 0]
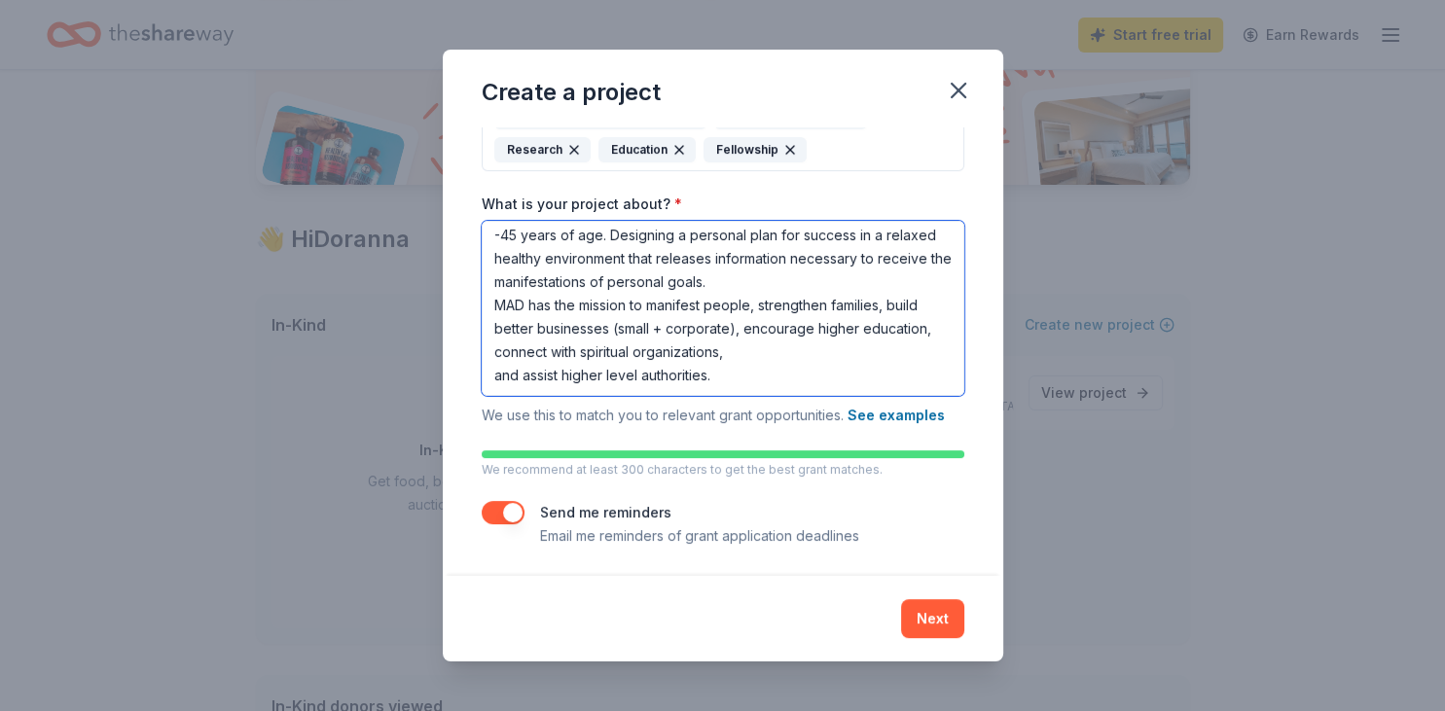
click at [730, 280] on textarea "MAD “Manifest A Deliverance” The mission of the MAD foundation is to connect pe…" at bounding box center [723, 308] width 483 height 175
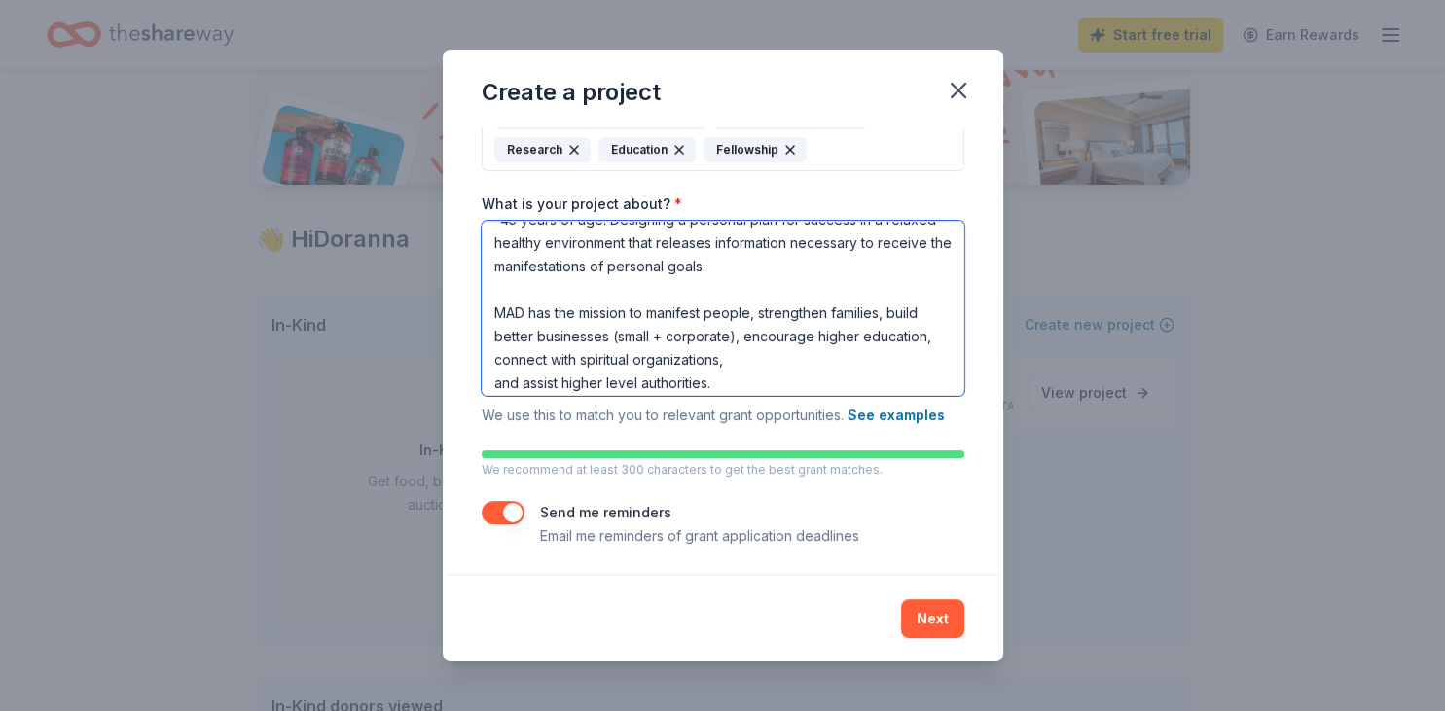
scroll to position [99, 0]
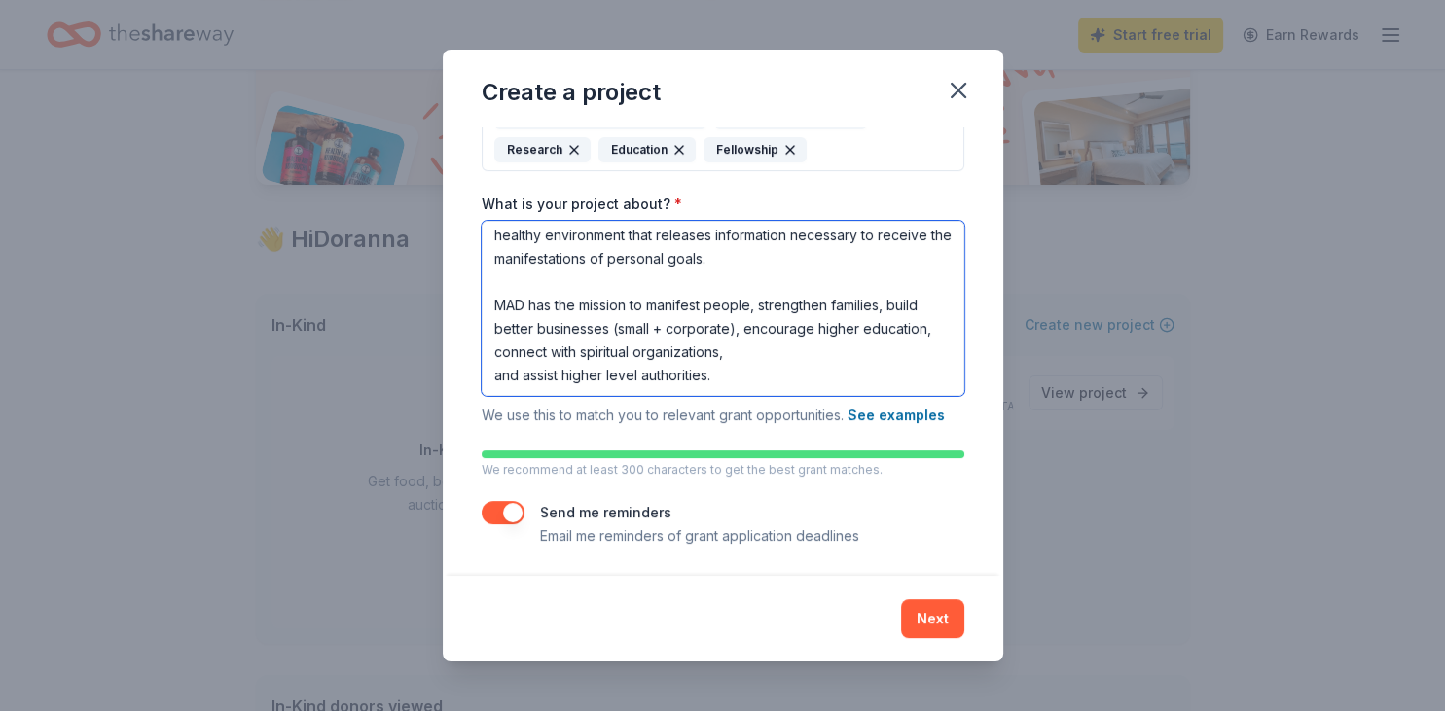
click at [765, 355] on textarea "MAD “Manifest A Deliverance” The mission of the MAD foundation is to connect pe…" at bounding box center [723, 308] width 483 height 175
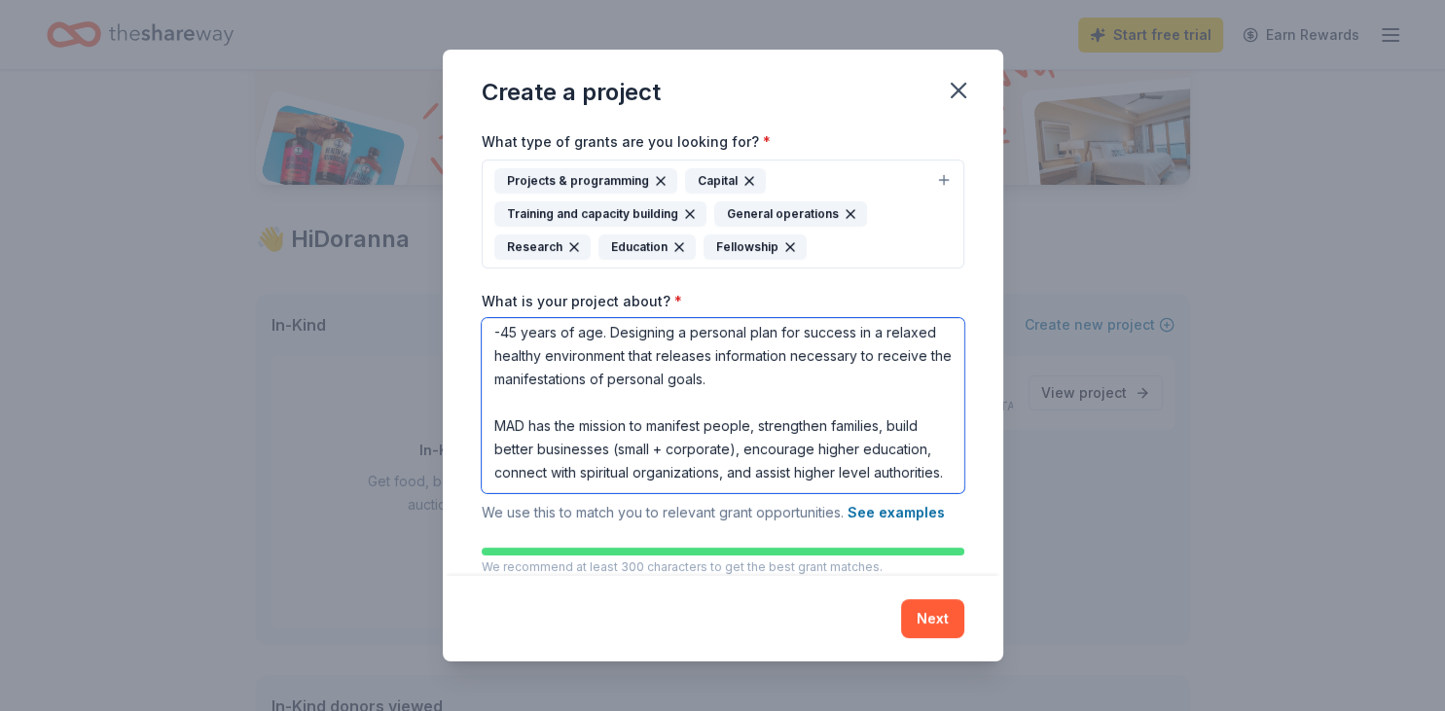
scroll to position [279, 0]
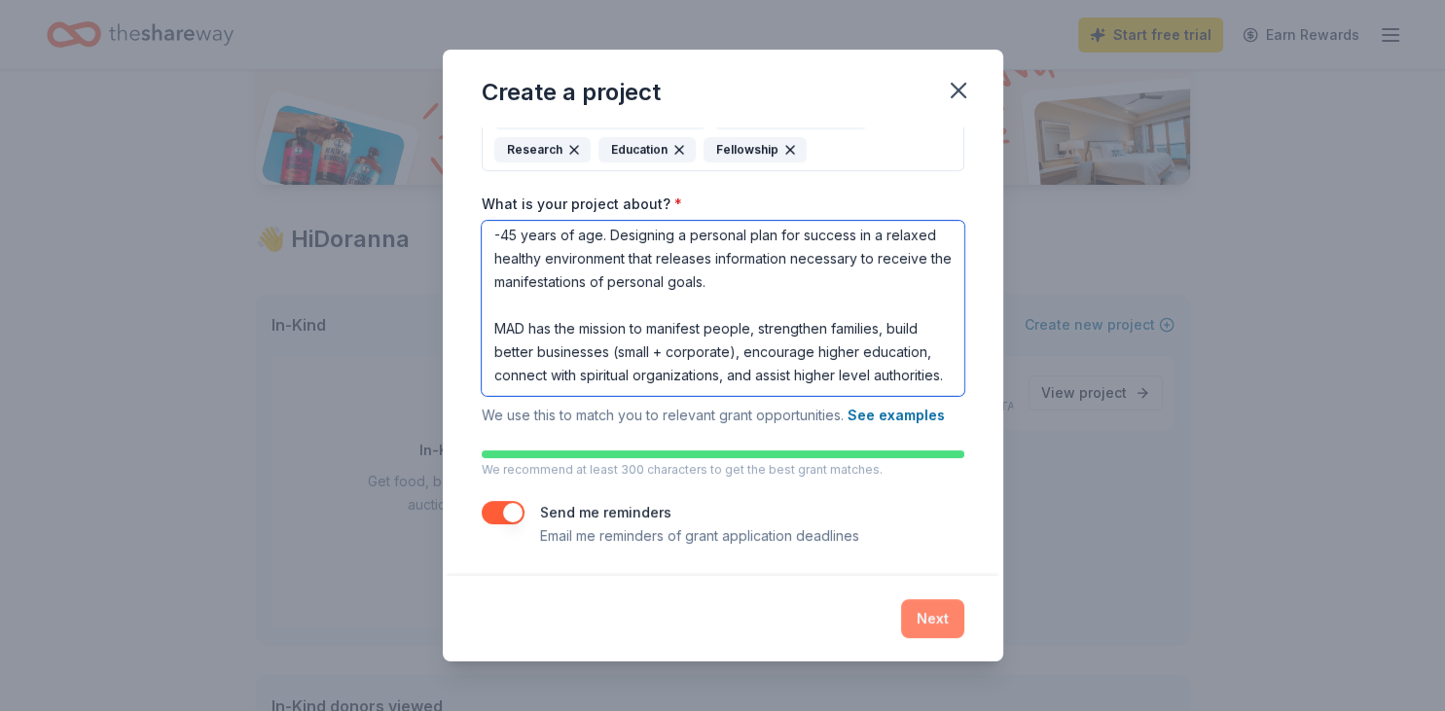
type textarea "MAD “Manifest A Deliverance” The mission of the MAD foundation is to connect pe…"
click at [924, 631] on button "Next" at bounding box center [932, 618] width 63 height 39
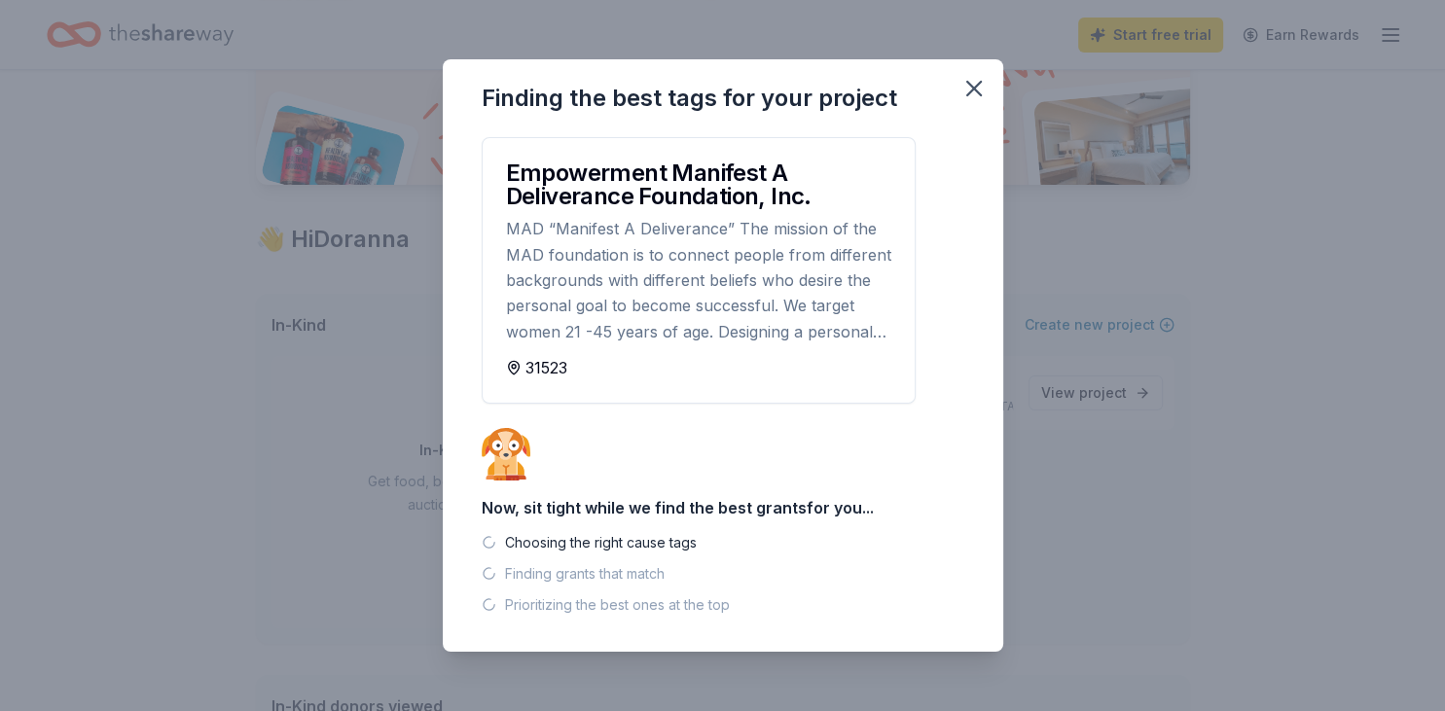
scroll to position [0, 0]
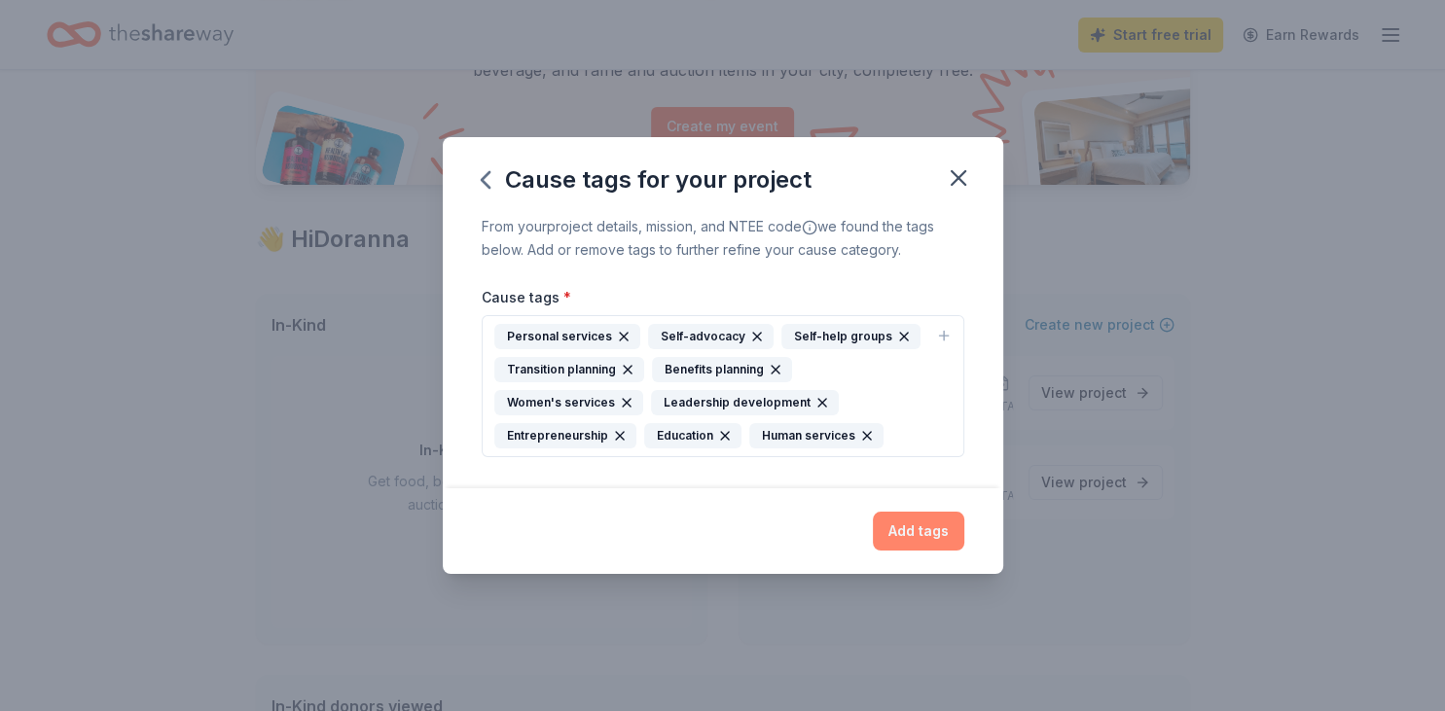
click at [940, 528] on button "Add tags" at bounding box center [918, 531] width 91 height 39
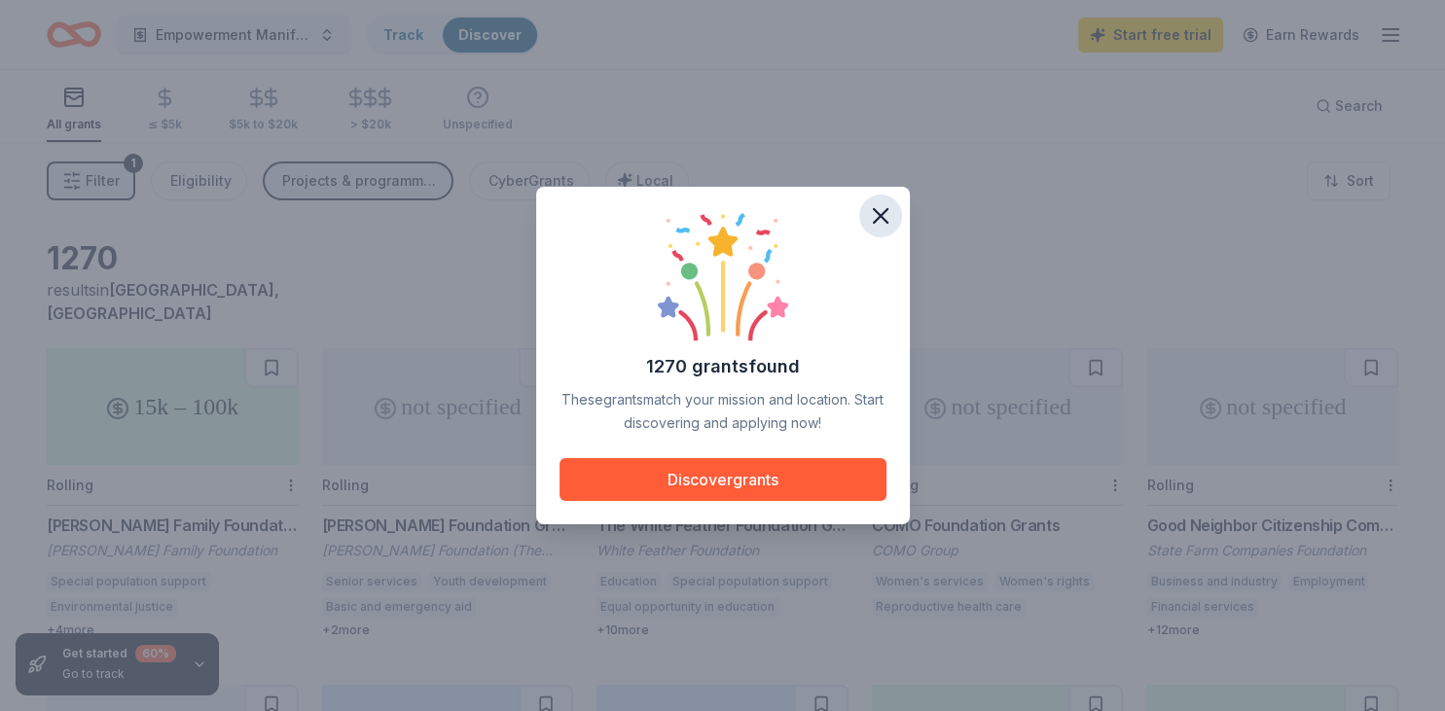
click at [889, 214] on icon "button" at bounding box center [880, 215] width 27 height 27
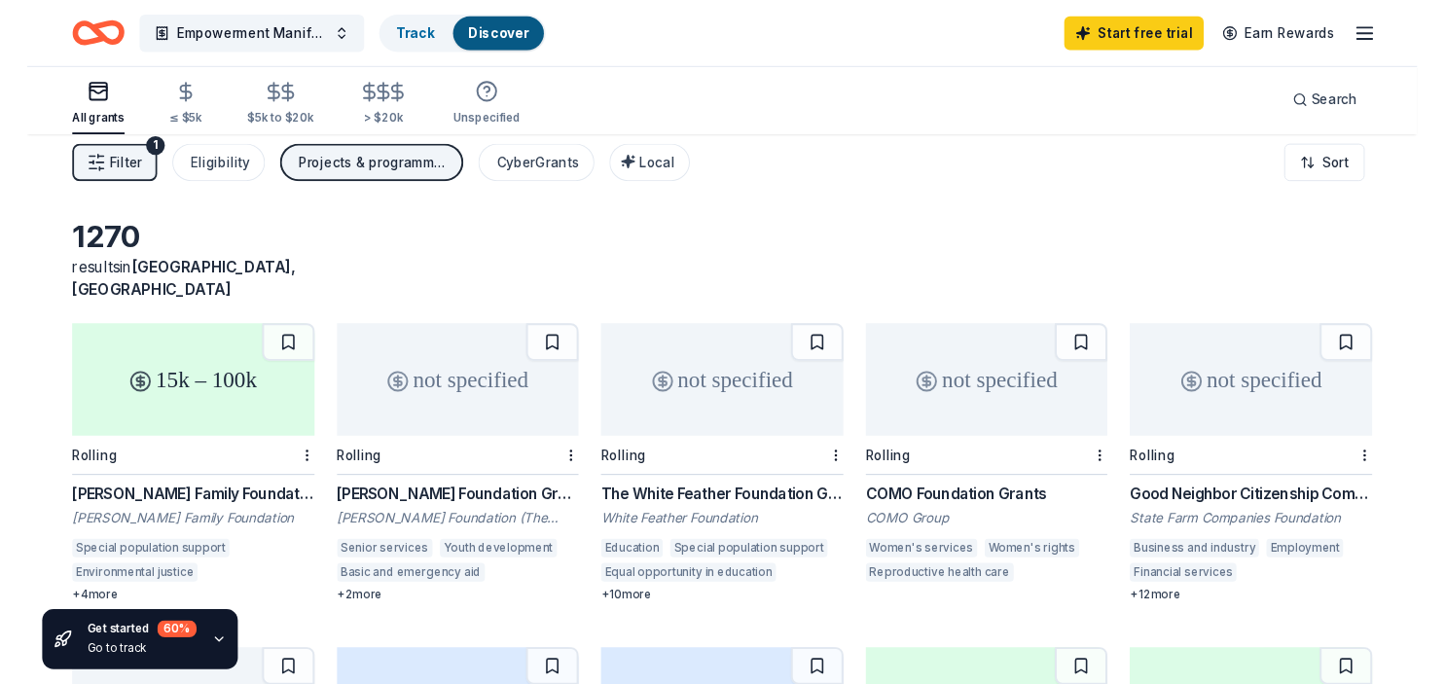
scroll to position [102, 0]
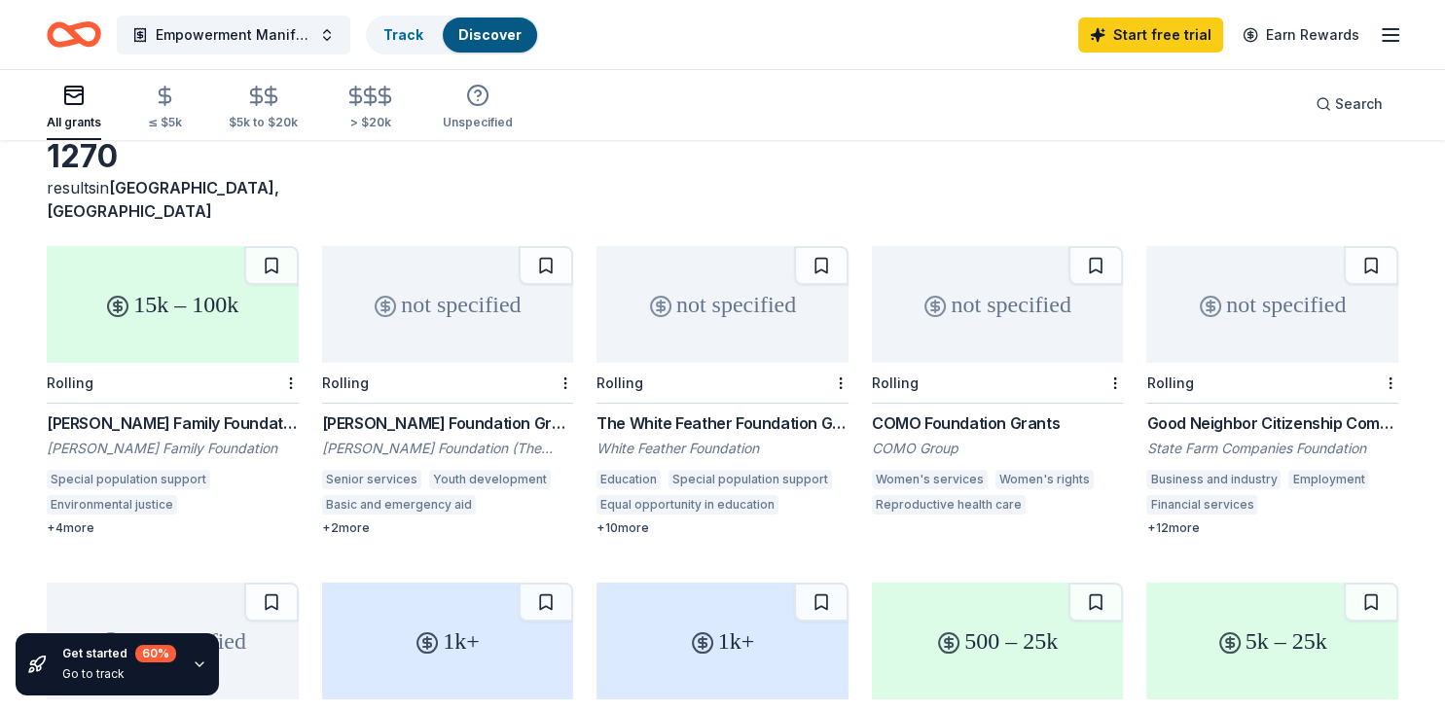
click at [203, 279] on div "15k – 100k" at bounding box center [173, 304] width 252 height 117
click at [510, 439] on div "Anthony Robbins Foundation (The Tony Robbins Foundation)" at bounding box center [448, 448] width 252 height 19
click at [655, 412] on div "The White Feather Foundation Grant" at bounding box center [723, 423] width 252 height 23
click at [945, 412] on div "COMO Foundation Grants" at bounding box center [998, 423] width 252 height 23
